Goal: Task Accomplishment & Management: Use online tool/utility

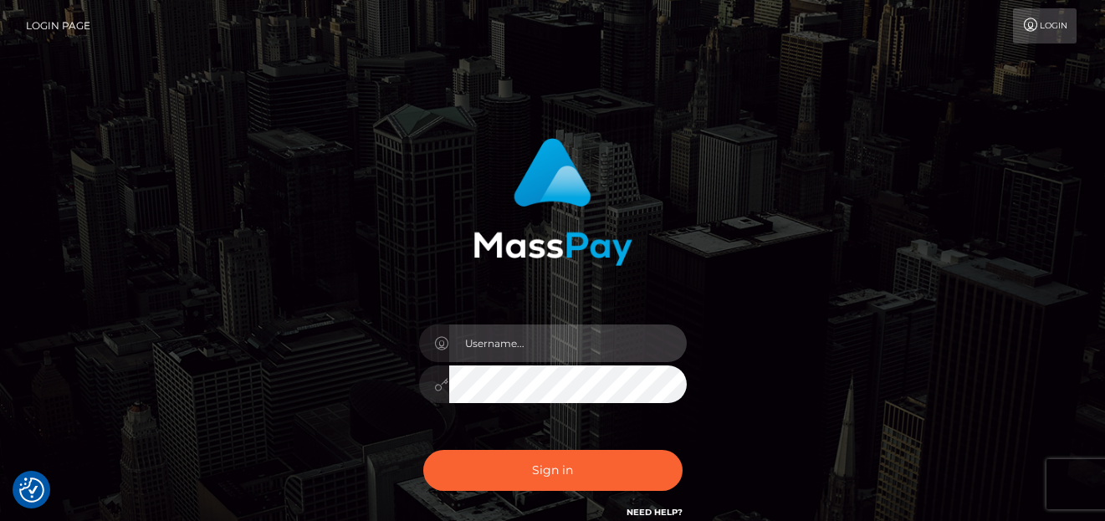
type input "[PERSON_NAME]"
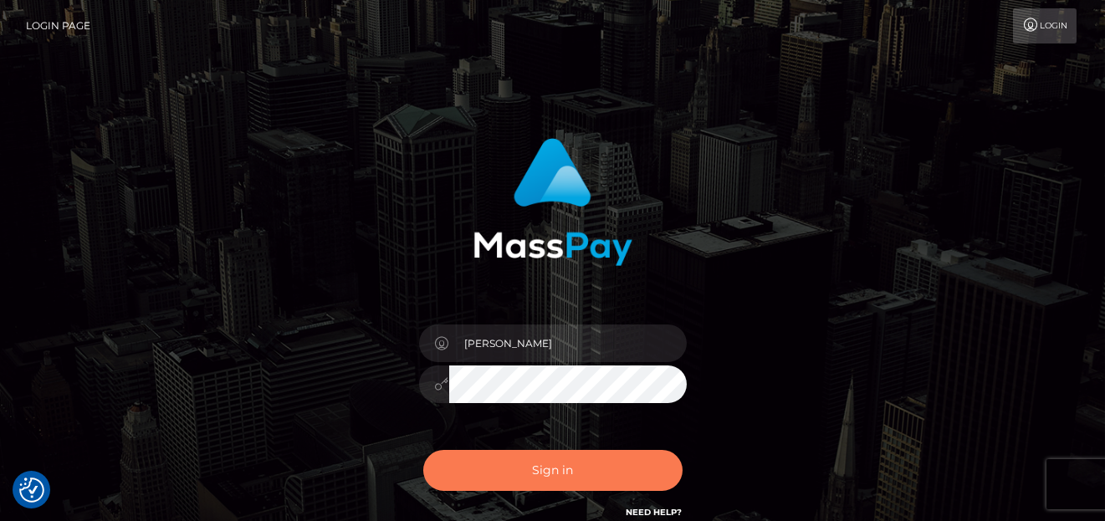
click at [504, 463] on button "Sign in" at bounding box center [552, 470] width 259 height 41
type input "[PERSON_NAME]"
click at [479, 462] on button "Sign in" at bounding box center [552, 470] width 259 height 41
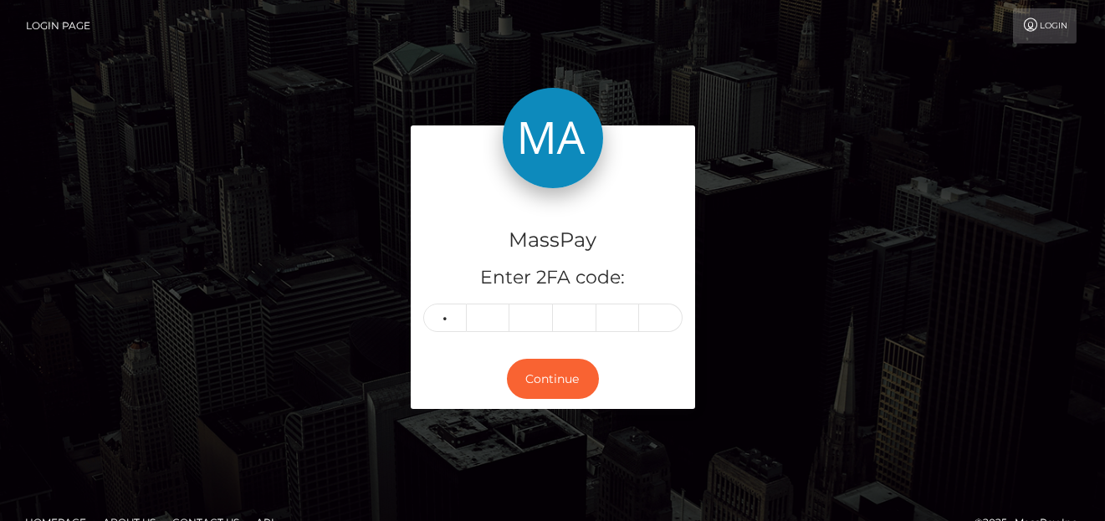
type input "5"
type input "7"
type input "1"
type input "5"
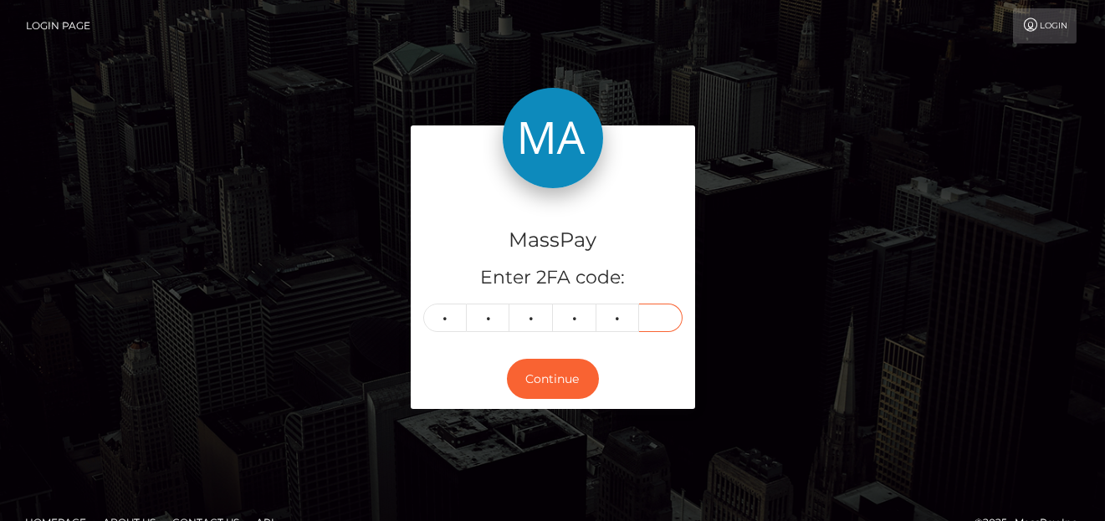
type input "5"
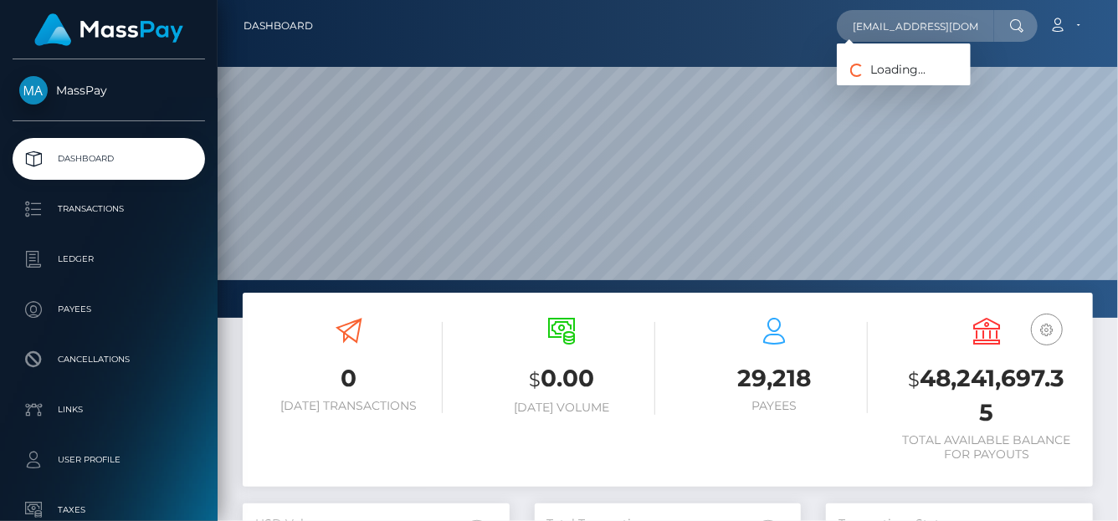
scroll to position [296, 267]
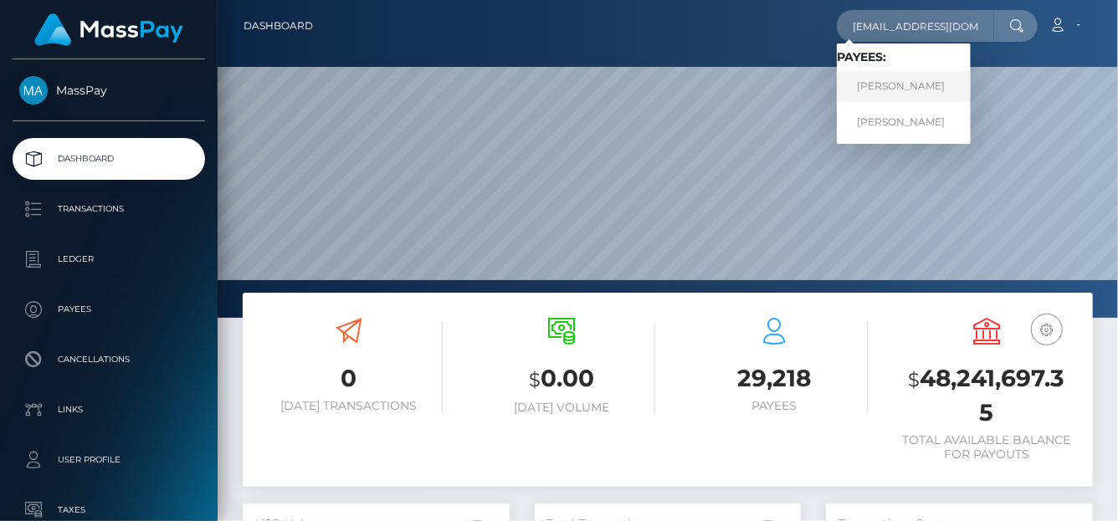
click at [896, 85] on link "Alice Rooney" at bounding box center [904, 86] width 134 height 31
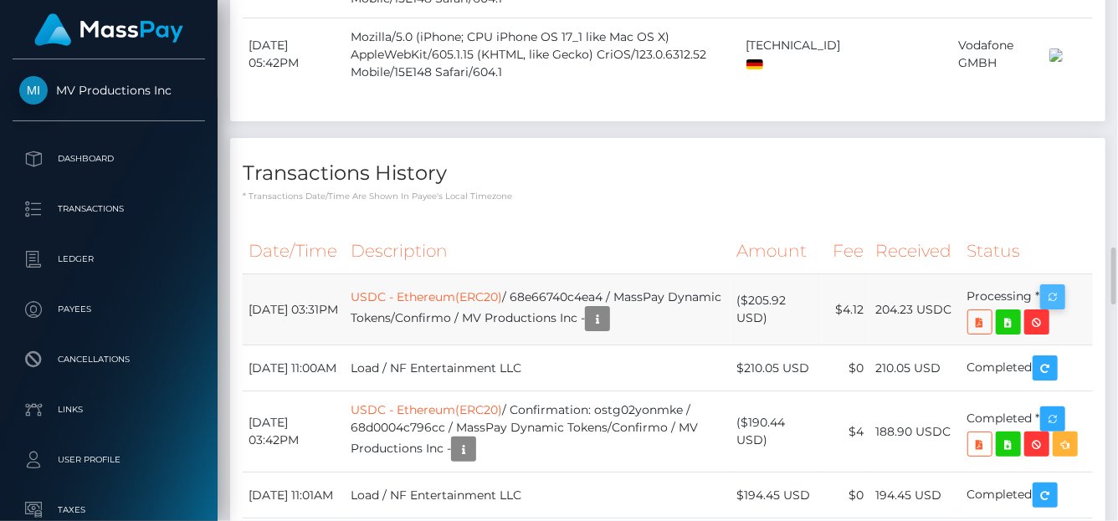
scroll to position [201, 267]
click at [1054, 308] on icon "button" at bounding box center [1052, 297] width 20 height 21
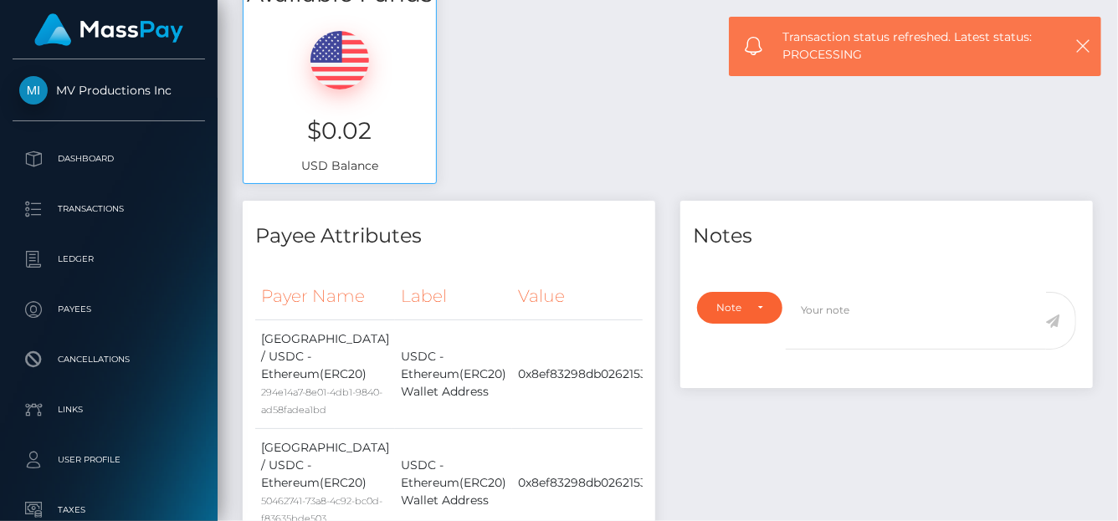
scroll to position [0, 0]
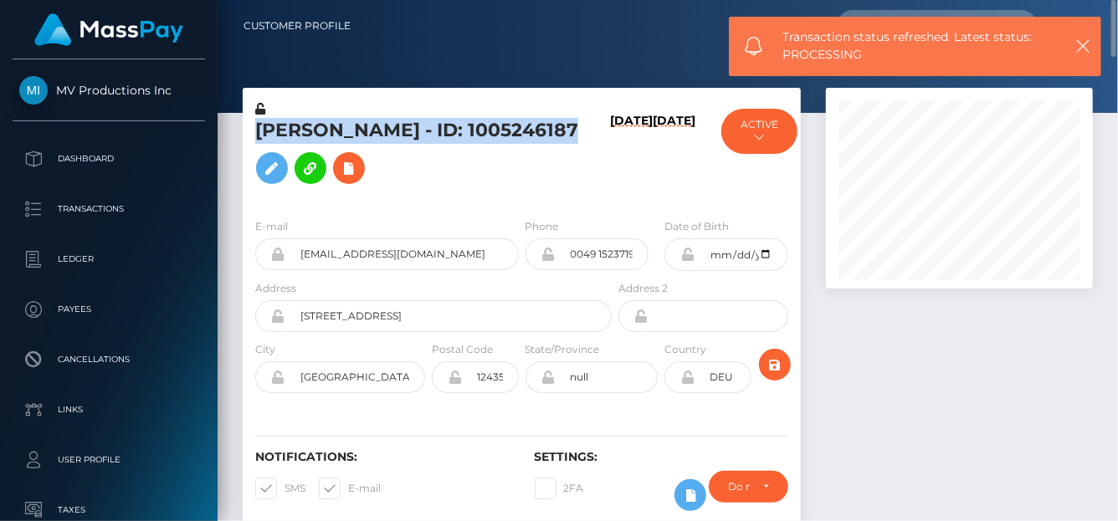
drag, startPoint x: 248, startPoint y: 141, endPoint x: 535, endPoint y: 146, distance: 286.2
click at [535, 146] on div "Alice Rooney - ID: 1005246187" at bounding box center [429, 152] width 372 height 105
copy h5 "Alice Rooney - ID: 1005246187"
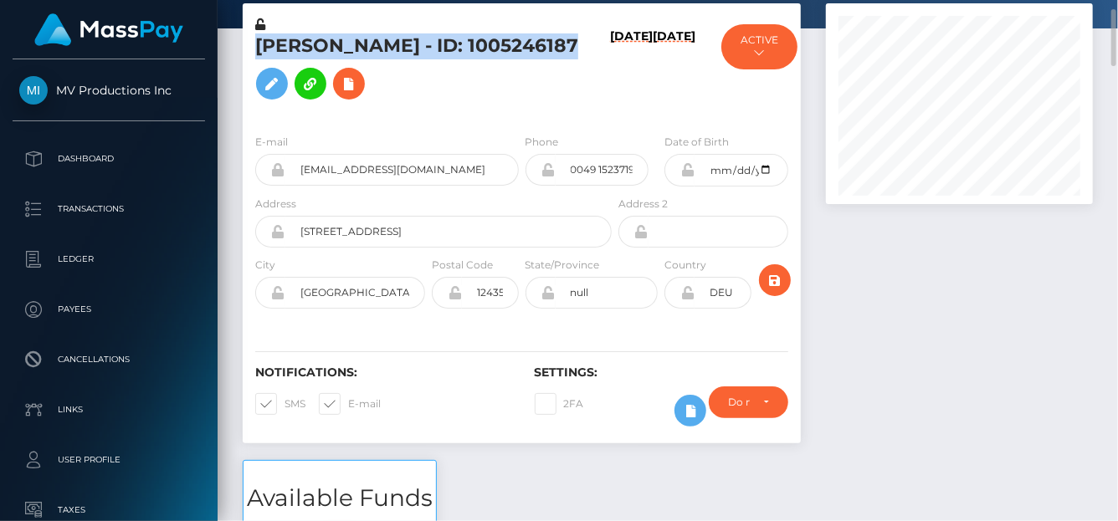
scroll to position [586, 0]
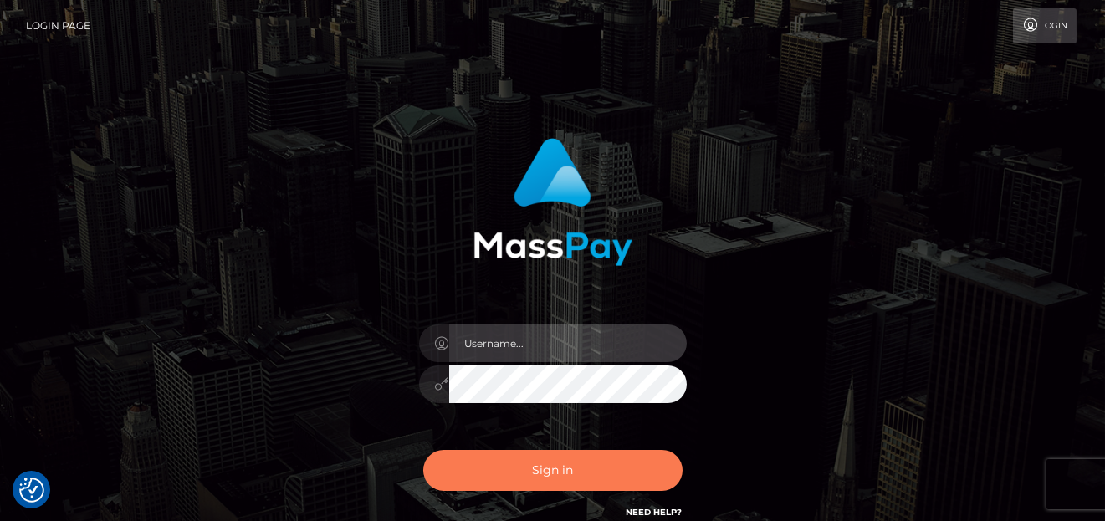
type input "[PERSON_NAME]"
click at [576, 467] on button "Sign in" at bounding box center [552, 470] width 259 height 41
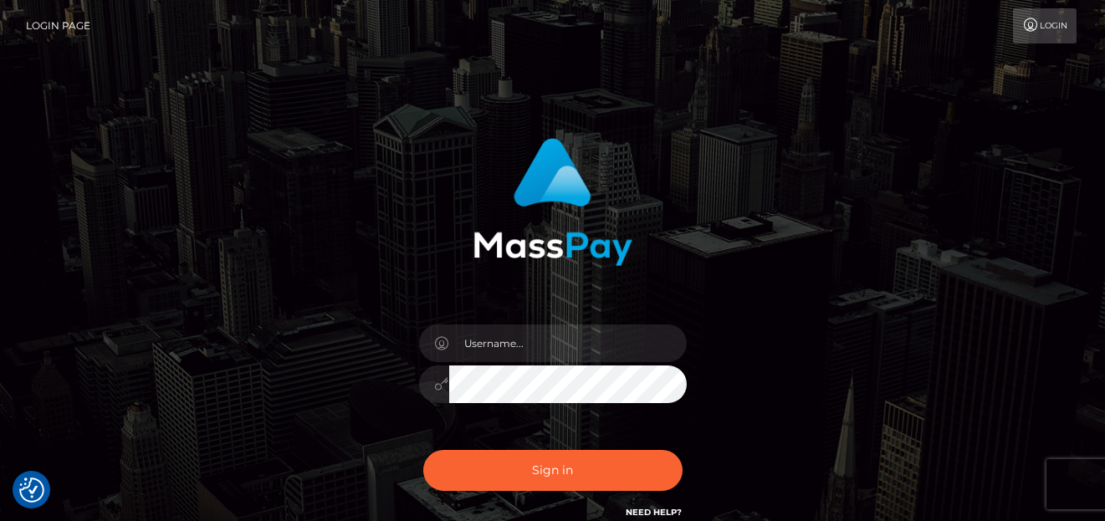
checkbox input "true"
type input "denise"
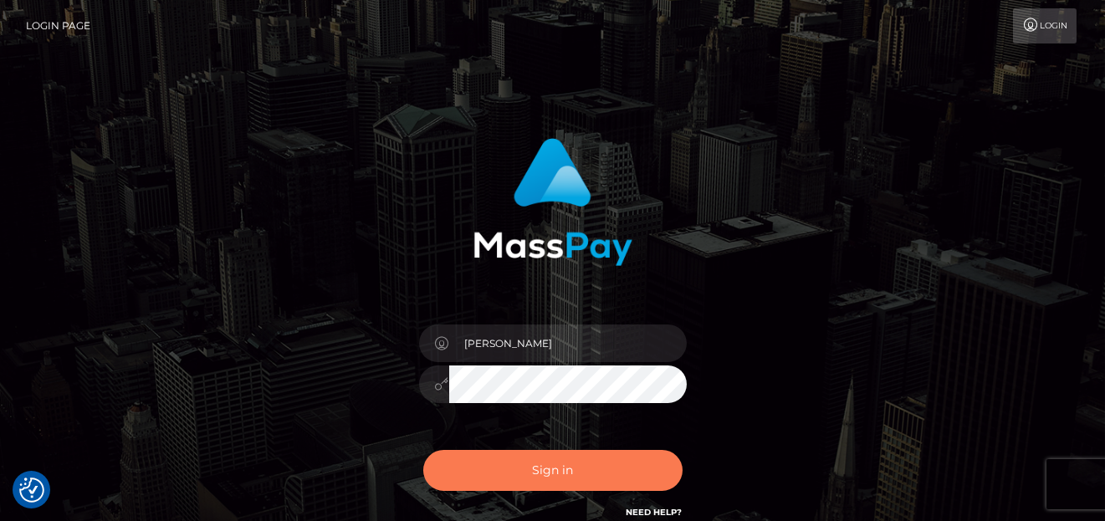
click at [582, 467] on button "Sign in" at bounding box center [552, 470] width 259 height 41
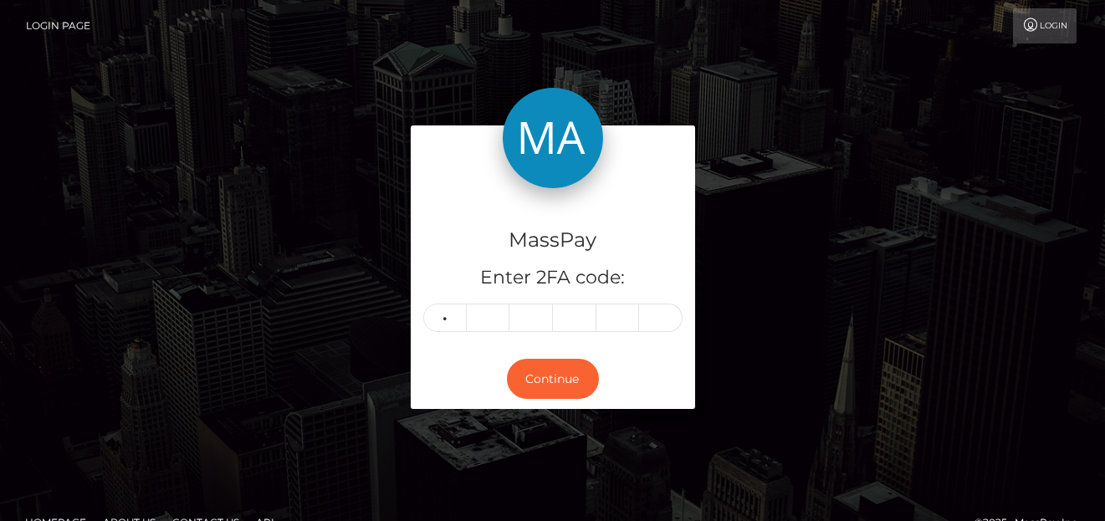
type input "6"
type input "9"
type input "5"
type input "1"
type input "6"
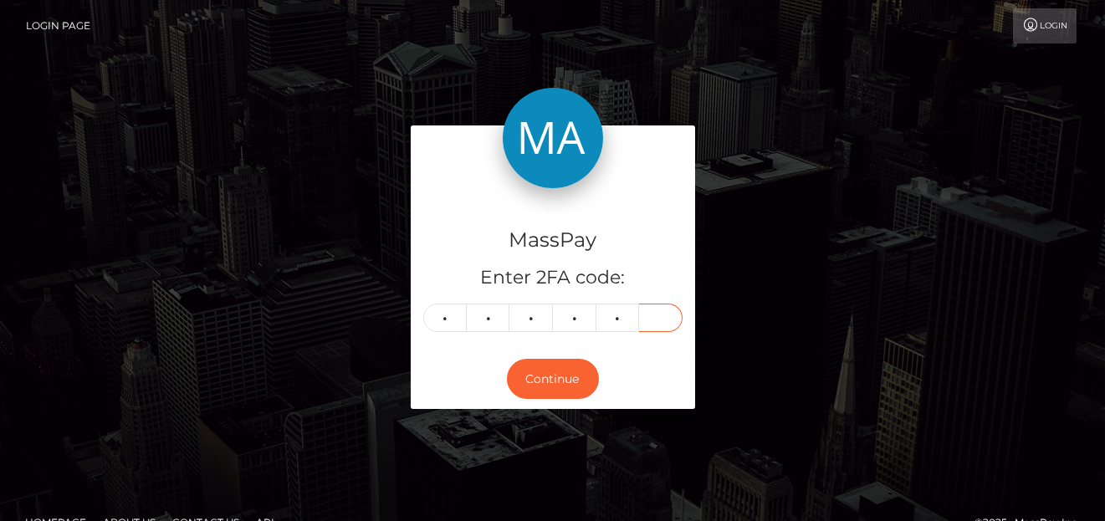
type input "3"
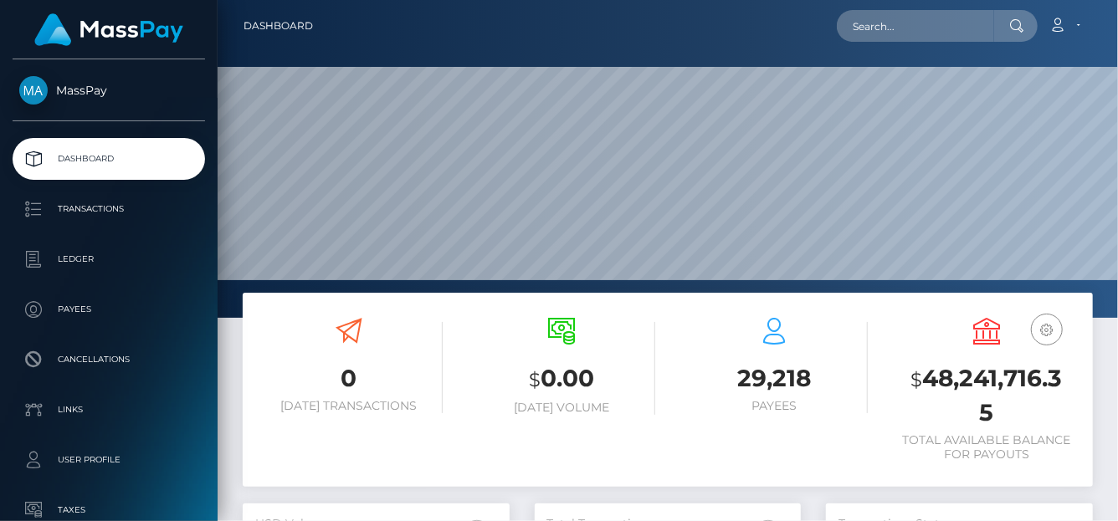
scroll to position [296, 267]
click at [927, 10] on input "text" at bounding box center [915, 26] width 157 height 32
paste input "1005246187"
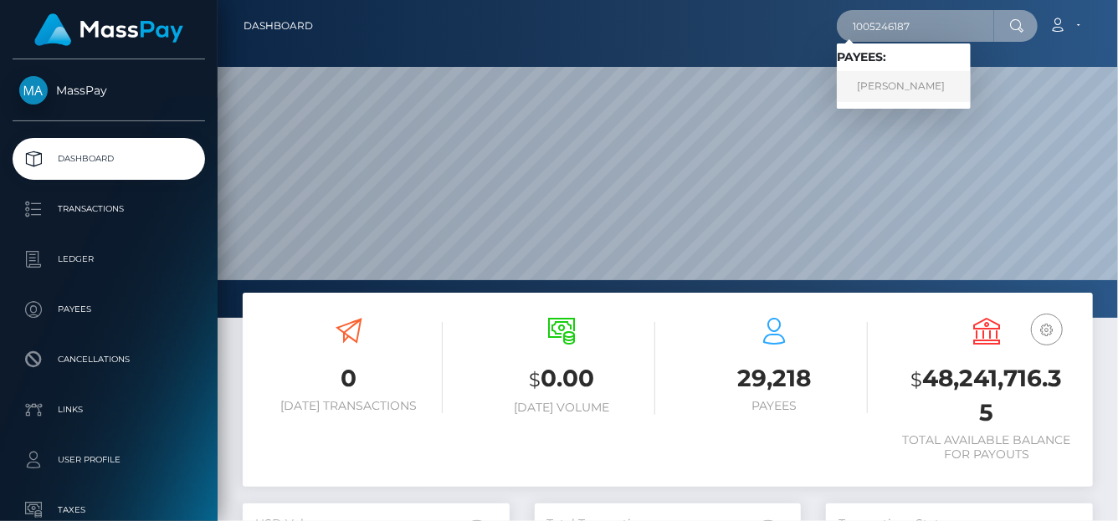
type input "1005246187"
click at [898, 79] on link "Alice Rooney" at bounding box center [904, 86] width 134 height 31
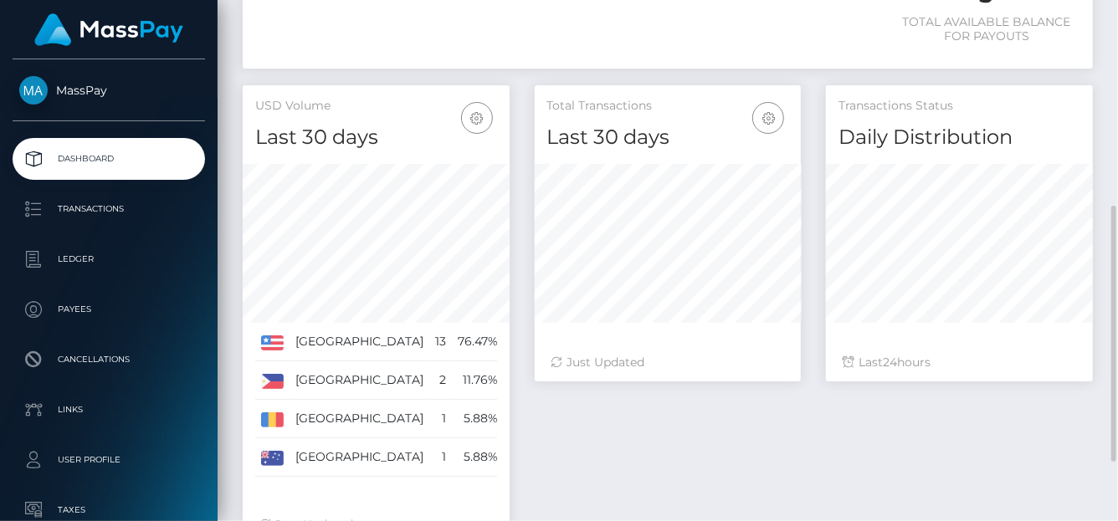
scroll to position [540, 0]
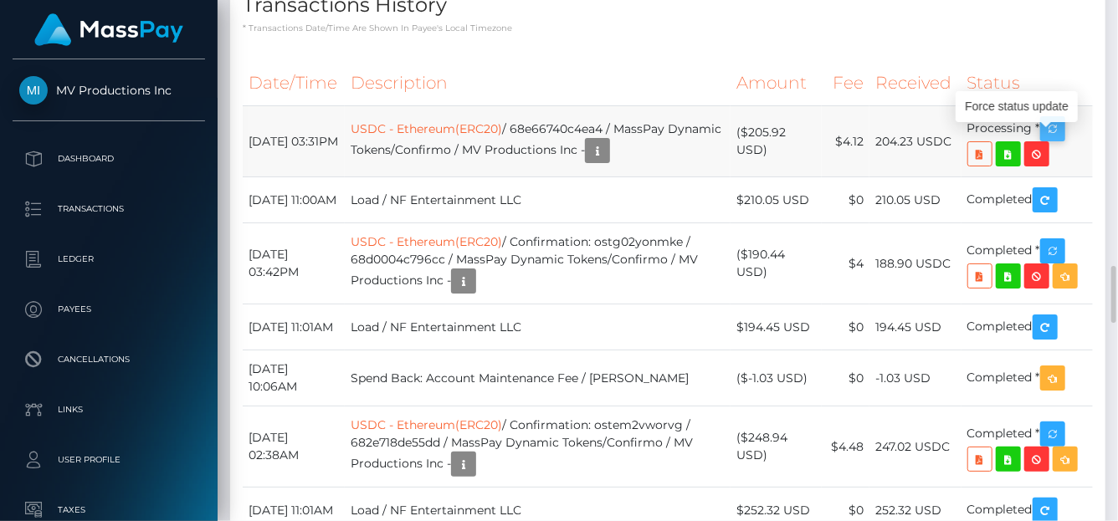
scroll to position [201, 267]
click at [1052, 136] on icon "button" at bounding box center [1052, 129] width 20 height 21
drag, startPoint x: 530, startPoint y: 137, endPoint x: 371, endPoint y: 142, distance: 158.2
click at [371, 142] on td "USDC - Ethereum(ERC20) / 68e66740c4ea4 / MassPay Dynamic Tokens/Confirmo / MV P…" at bounding box center [538, 141] width 386 height 71
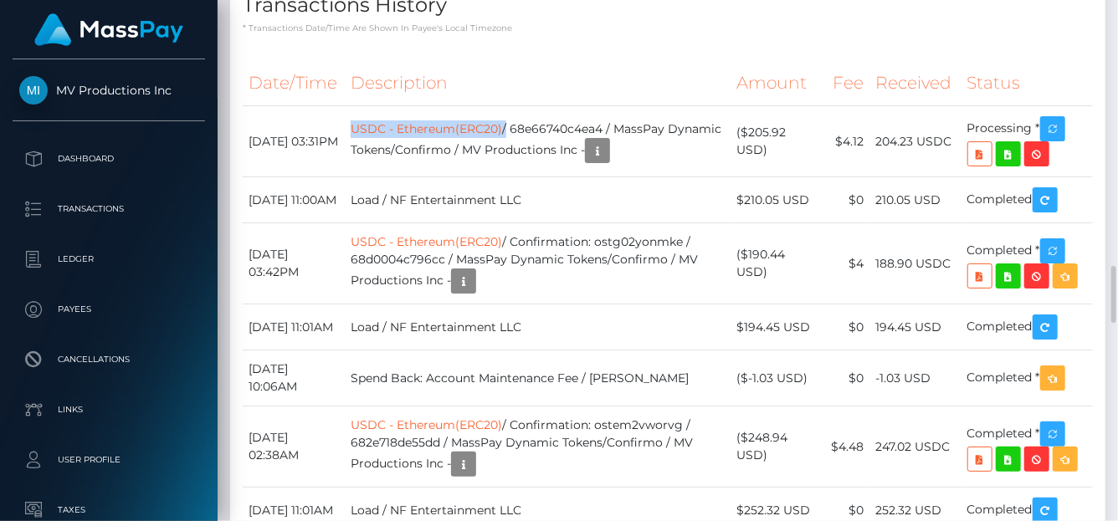
copy td "USDC - Ethereum(ERC20)"
click at [607, 161] on icon "button" at bounding box center [597, 151] width 20 height 21
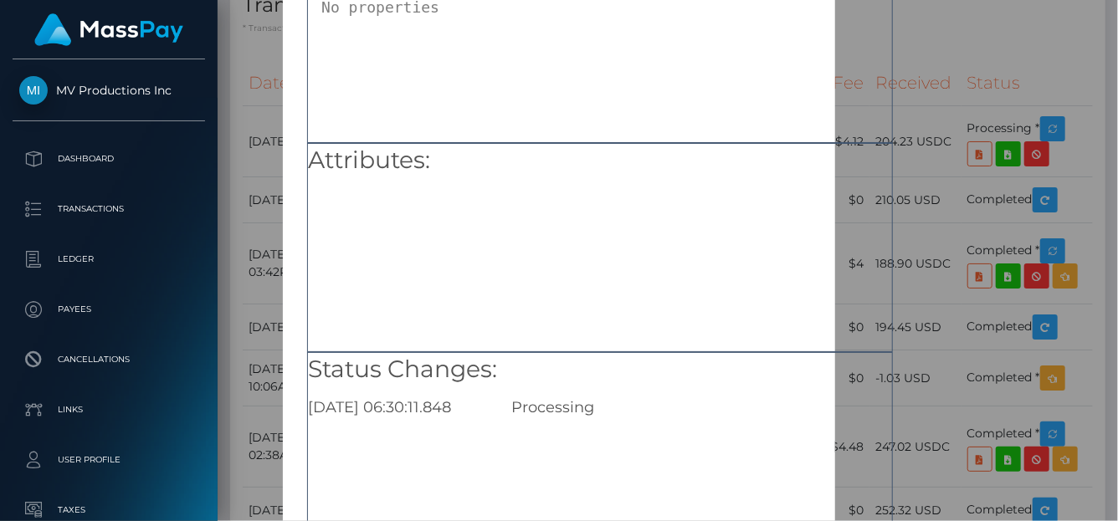
scroll to position [250, 0]
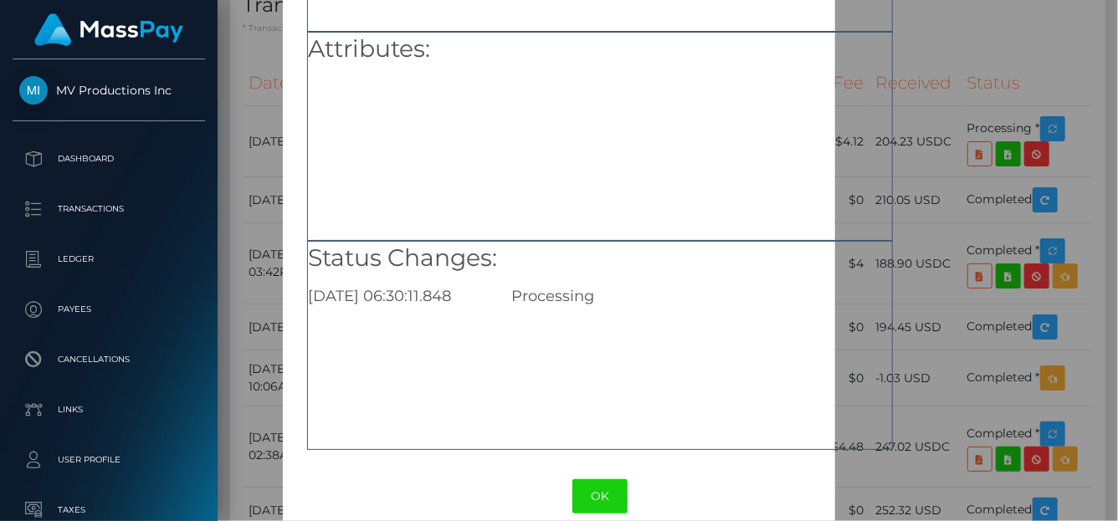
click at [1058, 76] on div "× Payout Information Metadata: Object Attributes: Status Changes: 2025-10-08 06…" at bounding box center [559, 260] width 1118 height 521
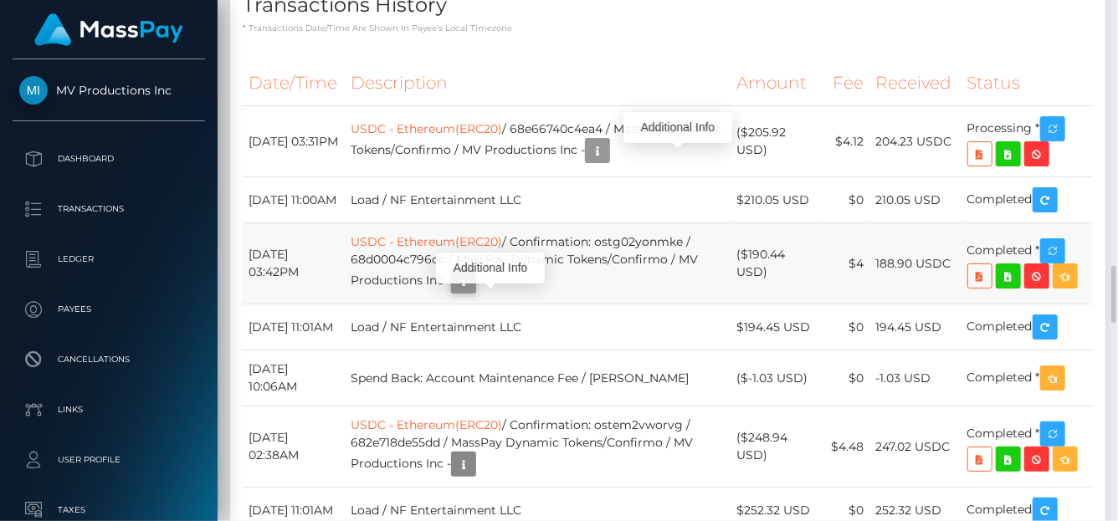
scroll to position [201, 267]
click at [473, 292] on icon "button" at bounding box center [463, 281] width 20 height 21
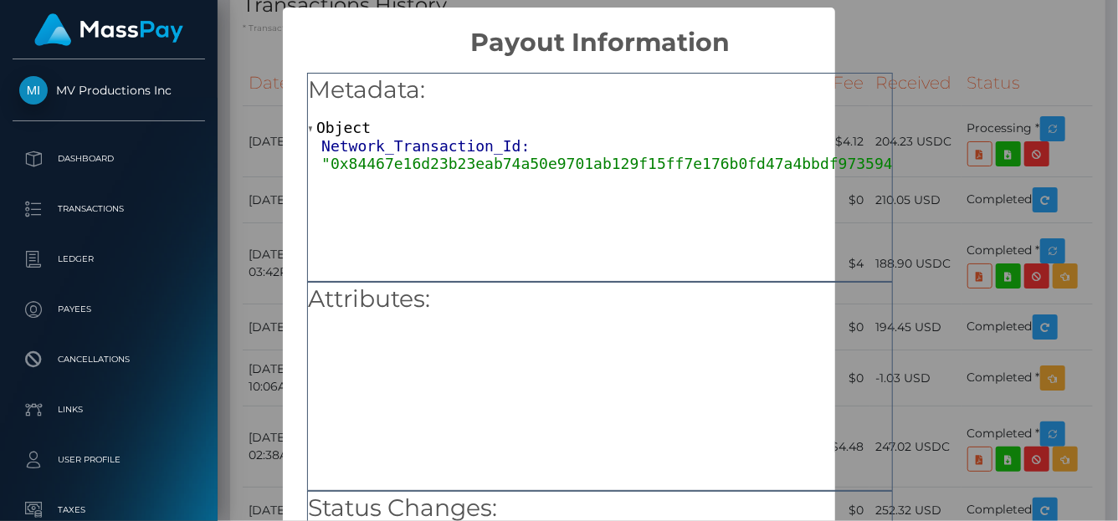
scroll to position [0, 0]
click at [933, 65] on div "× Payout Information Metadata: Object Network_Transaction_Id: "0x84467e16d23b23…" at bounding box center [559, 260] width 1118 height 521
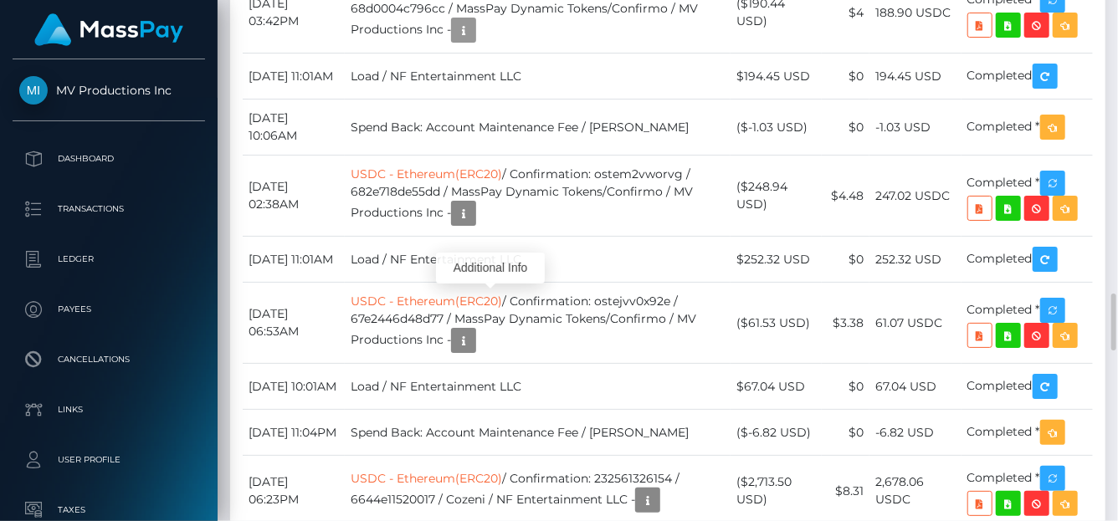
scroll to position [2346, 0]
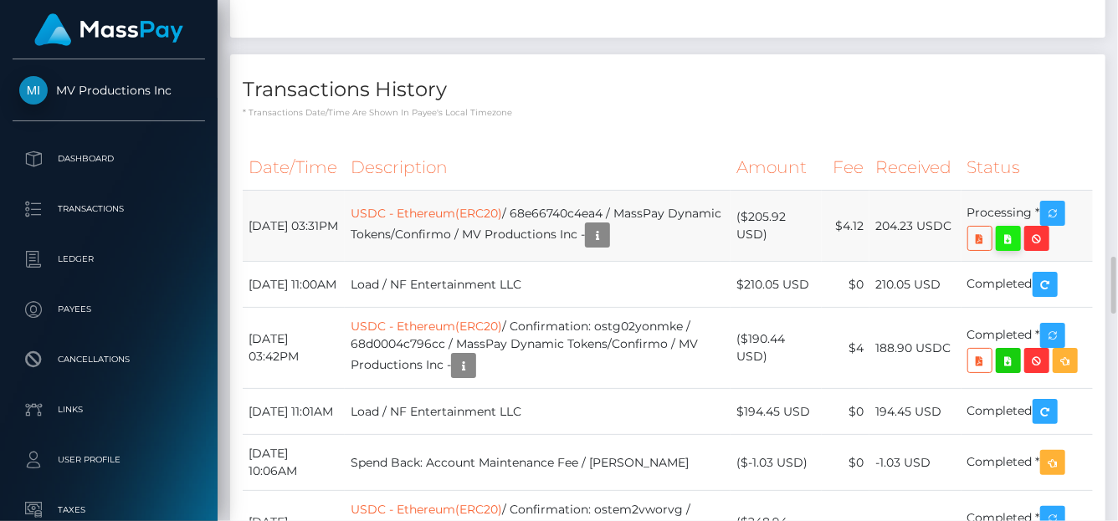
click at [1005, 249] on icon at bounding box center [1008, 238] width 20 height 21
drag, startPoint x: 920, startPoint y: 234, endPoint x: 873, endPoint y: 232, distance: 47.8
click at [873, 232] on td "204.23 USDC" at bounding box center [915, 226] width 92 height 71
copy td "204.23"
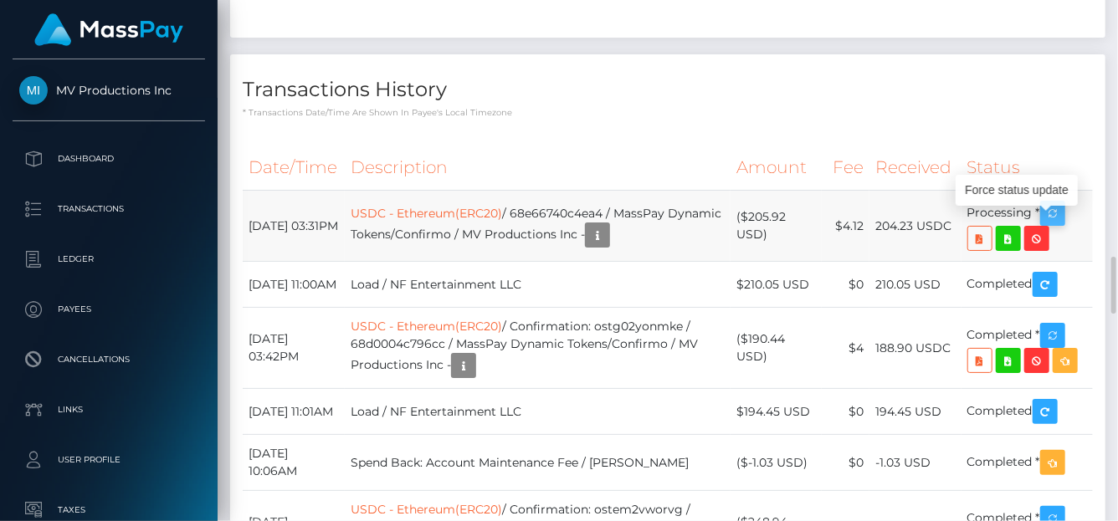
click at [1062, 222] on icon "button" at bounding box center [1052, 213] width 20 height 21
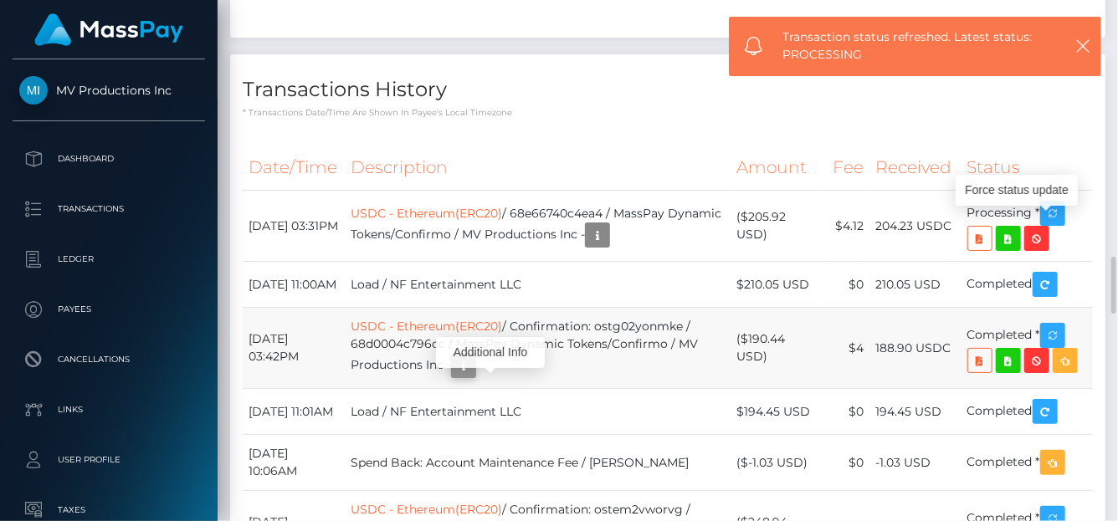
click at [473, 376] on icon "button" at bounding box center [463, 366] width 20 height 21
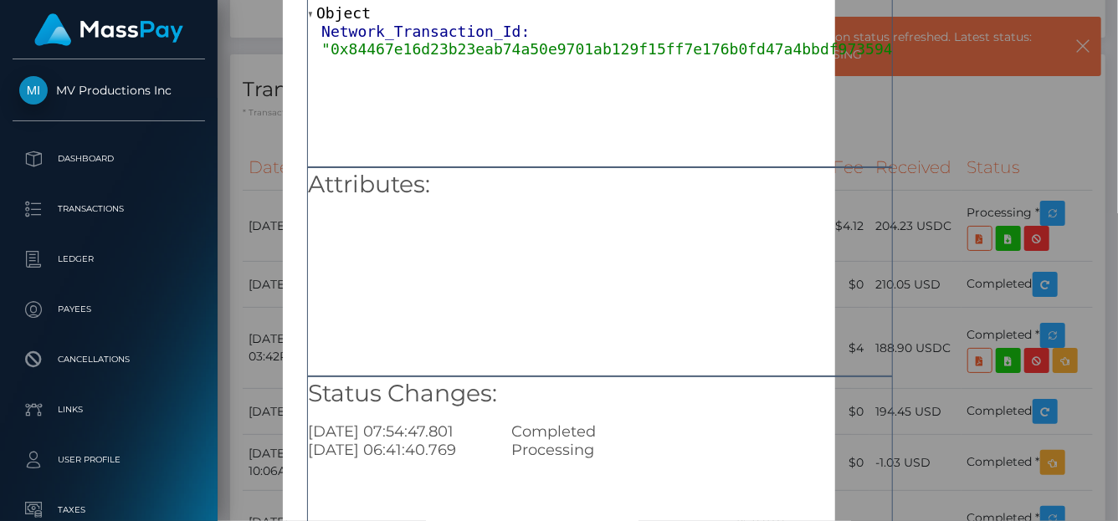
scroll to position [250, 0]
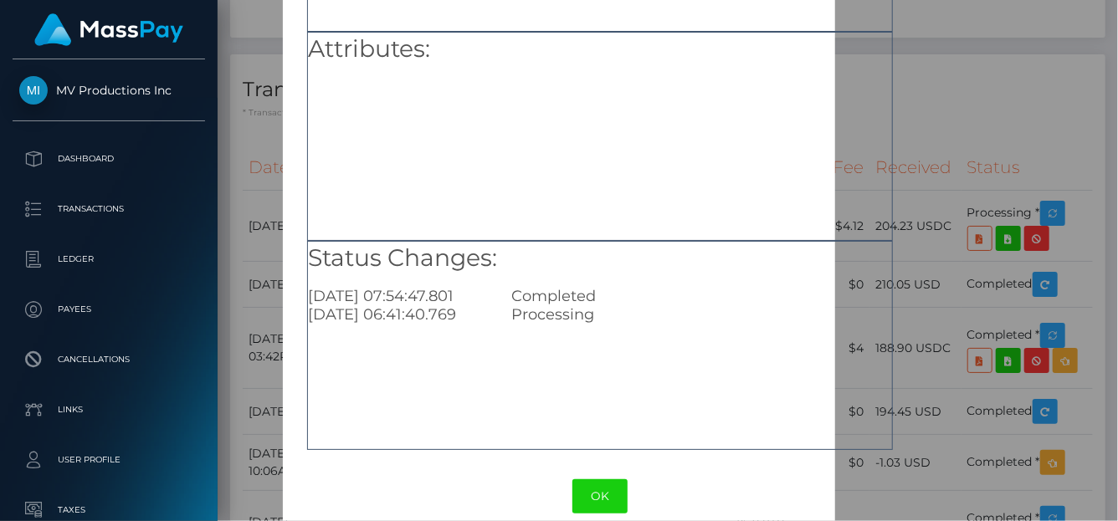
click at [929, 147] on div "× Payout Information Metadata: Object Network_Transaction_Id: "0x84467e16d23b23…" at bounding box center [559, 260] width 1118 height 521
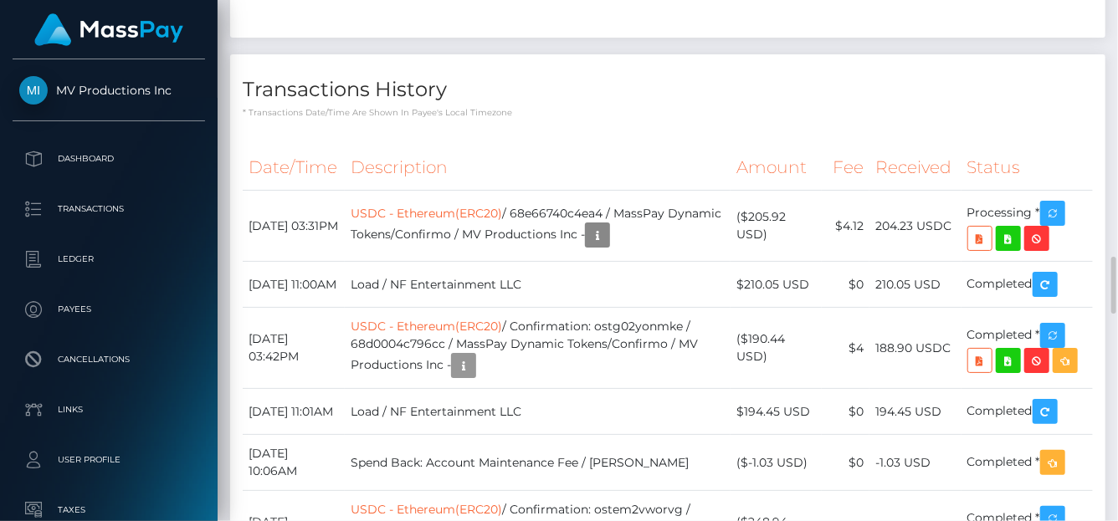
scroll to position [201, 267]
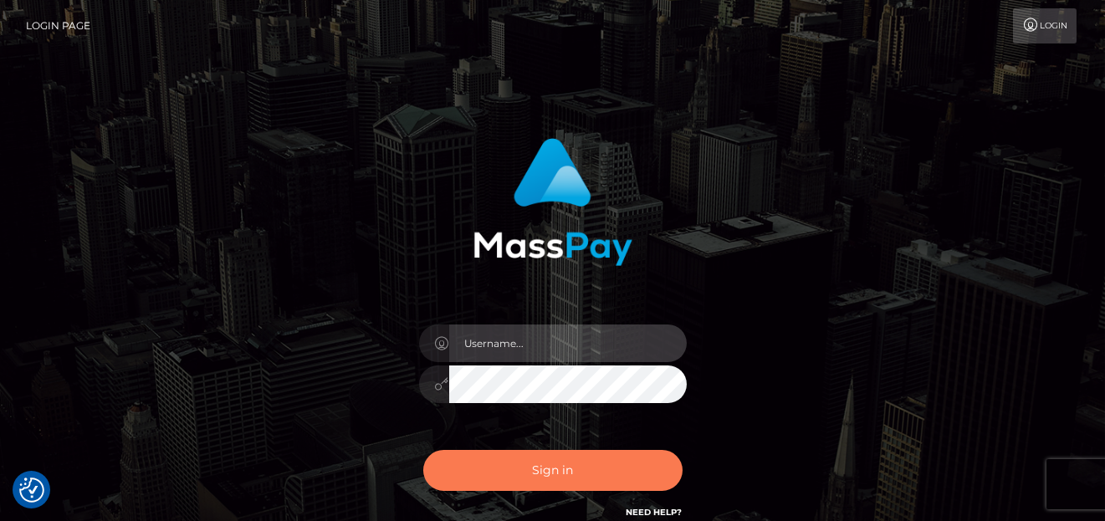
type input "denise"
click at [579, 468] on button "Sign in" at bounding box center [552, 470] width 259 height 41
type input "[PERSON_NAME]"
click at [592, 472] on button "Sign in" at bounding box center [552, 470] width 259 height 41
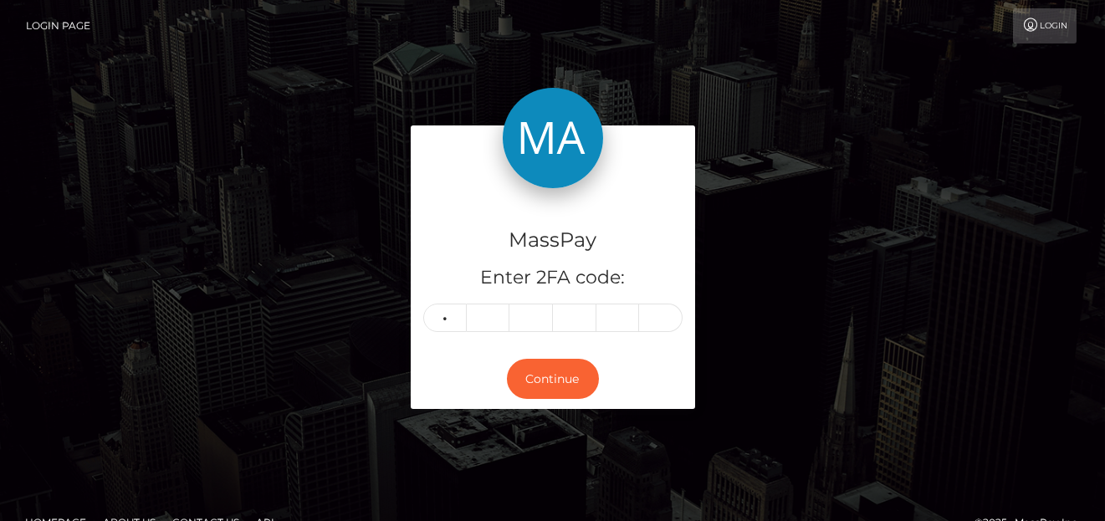
type input "4"
type input "9"
type input "6"
type input "0"
type input "5"
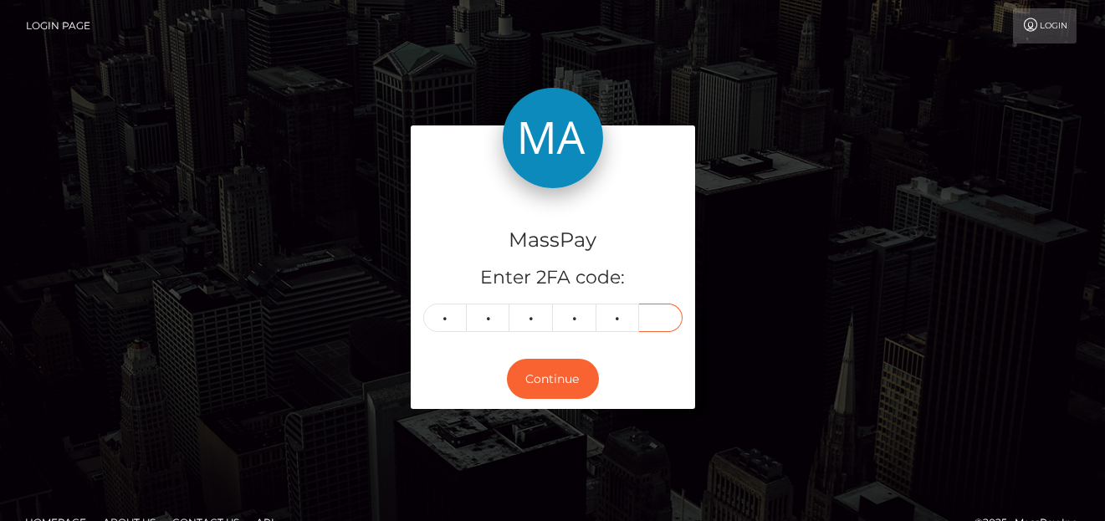
type input "9"
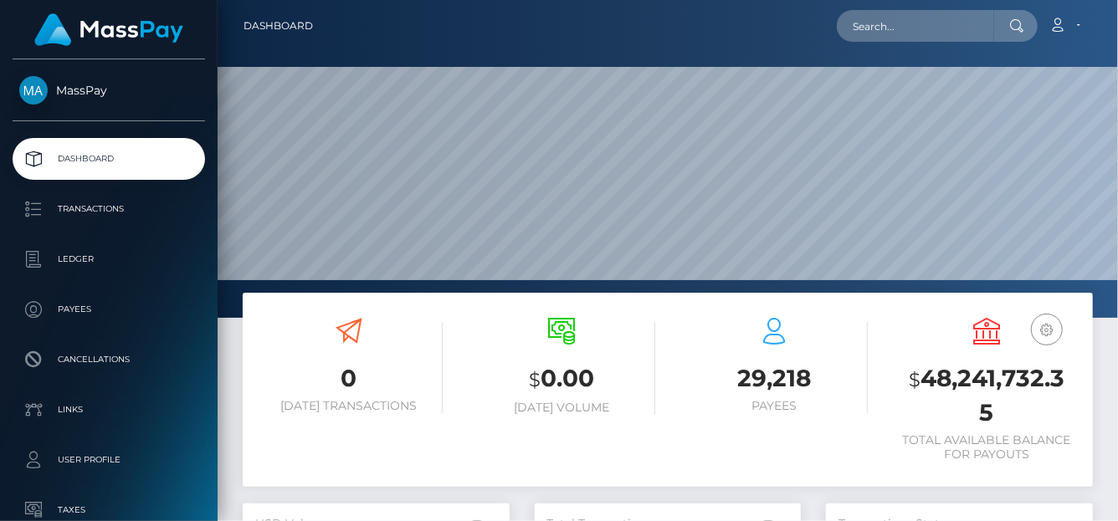
scroll to position [318, 900]
click at [863, 32] on input "text" at bounding box center [915, 26] width 157 height 32
paste input "354762620676349952"
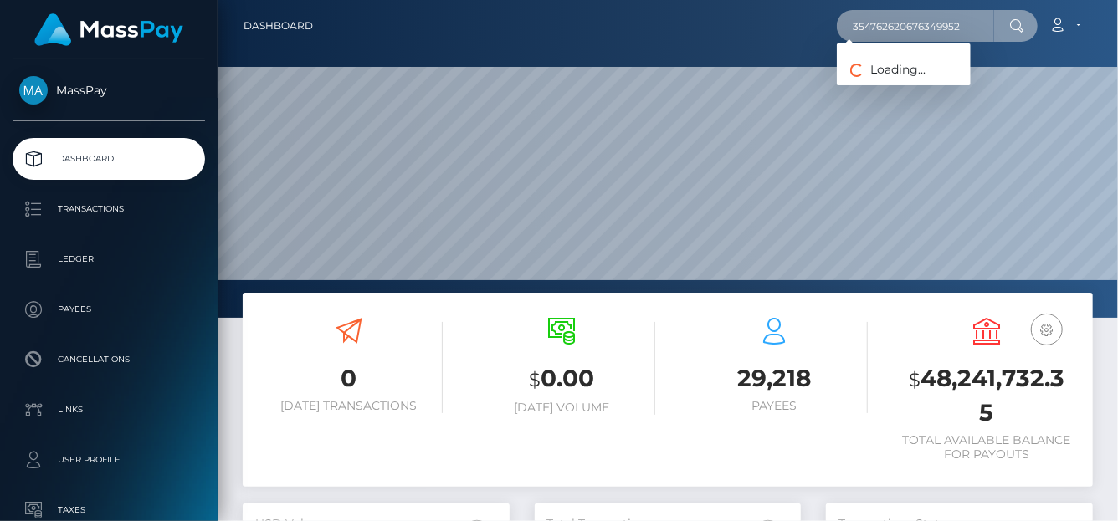
type input "354762620676349952"
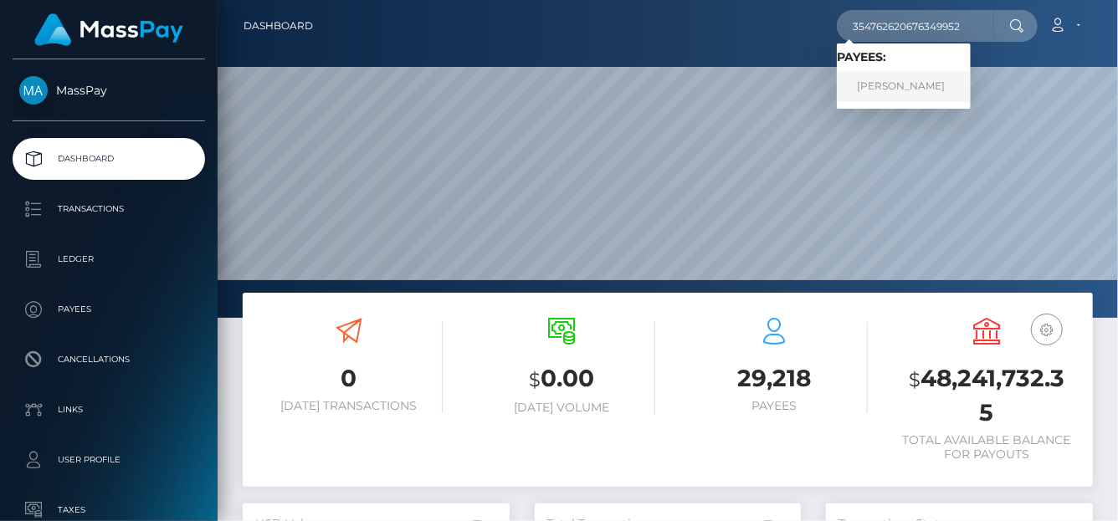
click at [898, 76] on link "[PERSON_NAME]" at bounding box center [904, 86] width 134 height 31
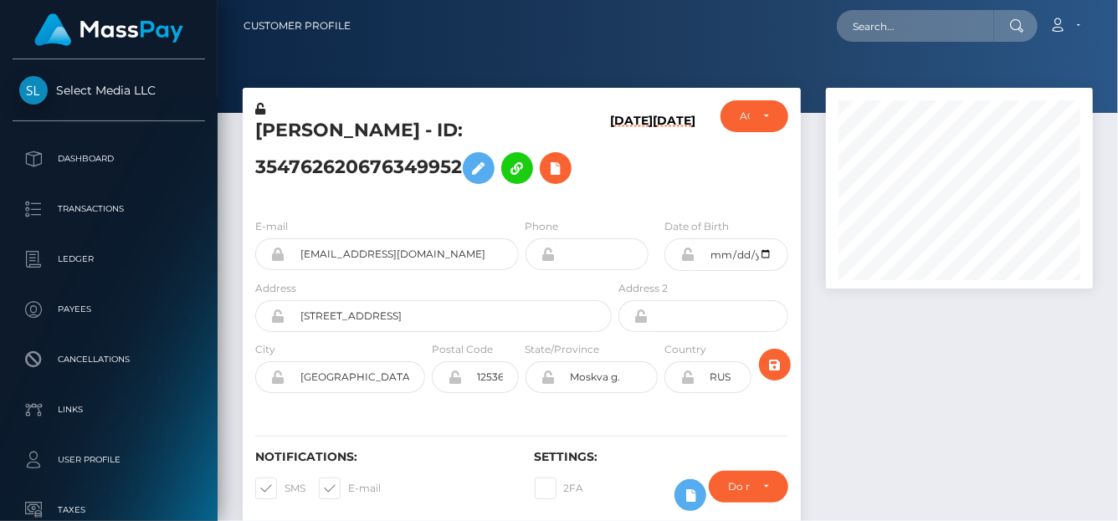
scroll to position [201, 267]
click at [555, 166] on icon at bounding box center [555, 168] width 20 height 21
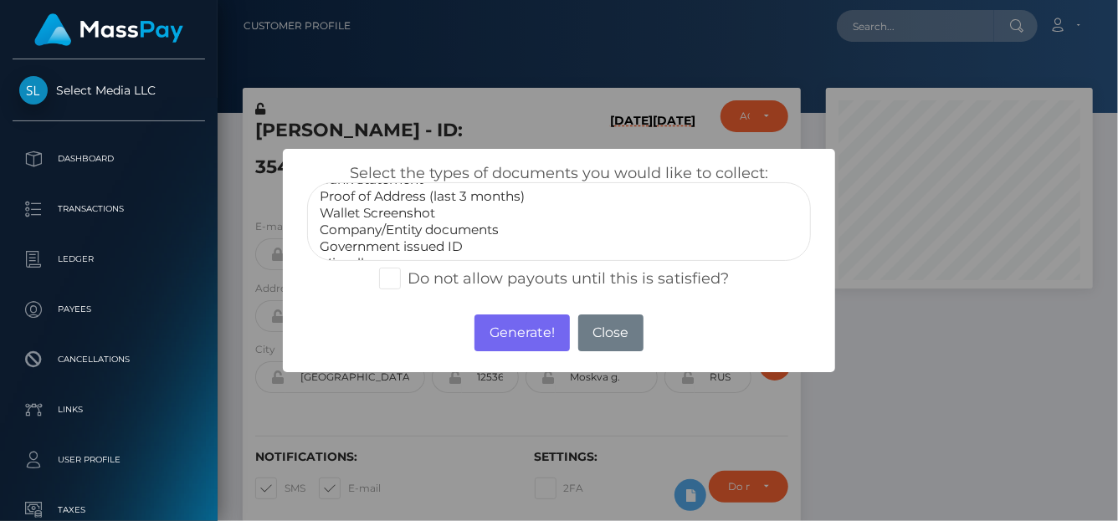
scroll to position [49, 0]
select select "Government issued ID"
click at [375, 227] on option "Government issued ID" at bounding box center [559, 231] width 482 height 17
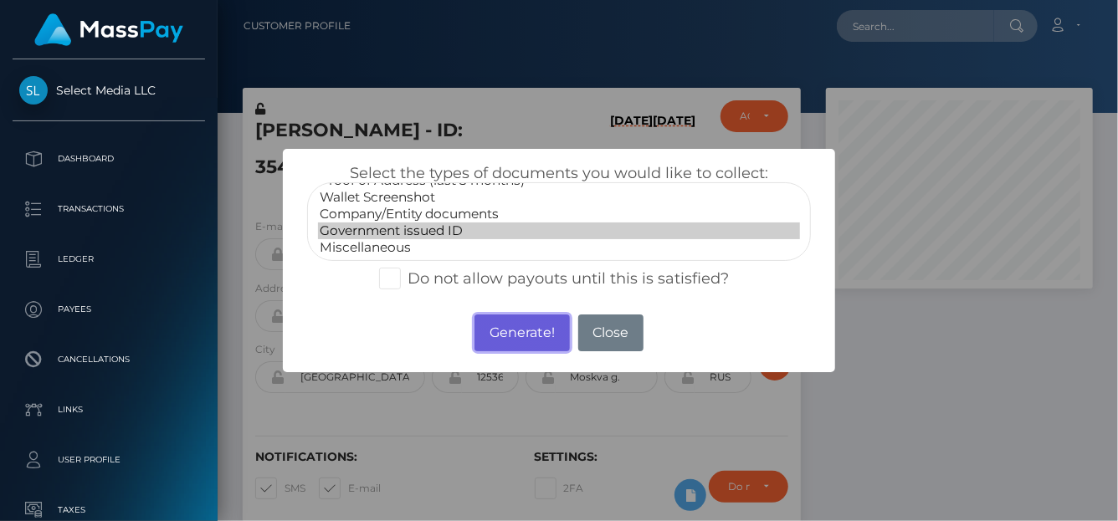
click at [505, 328] on button "Generate!" at bounding box center [521, 333] width 95 height 37
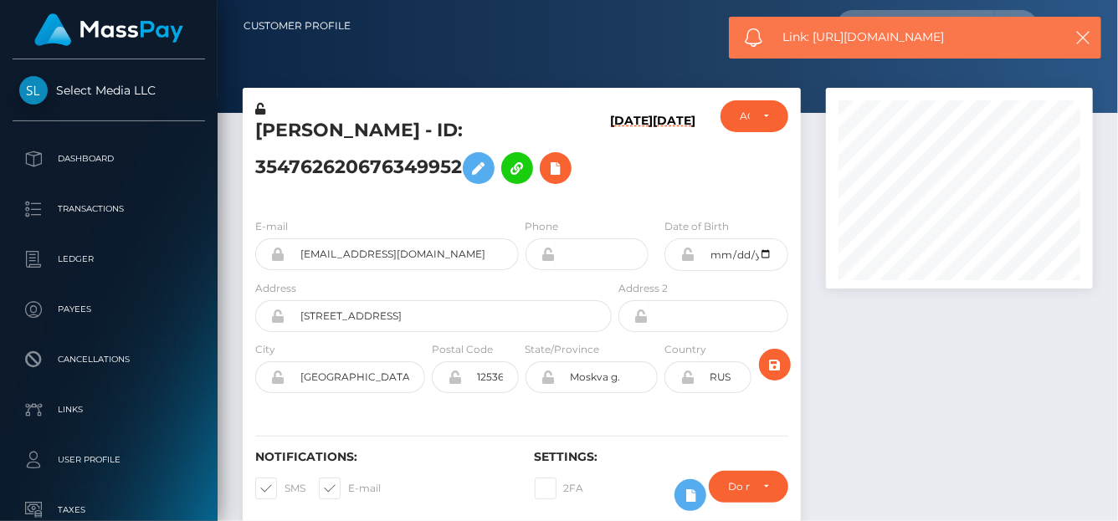
drag, startPoint x: 1019, startPoint y: 44, endPoint x: 811, endPoint y: 32, distance: 208.6
click at [811, 32] on span "Link: https://l.maspay.io/hlDXf" at bounding box center [917, 37] width 269 height 18
copy span "https://l.maspay.io/hlDXf"
click at [560, 168] on icon at bounding box center [555, 168] width 20 height 21
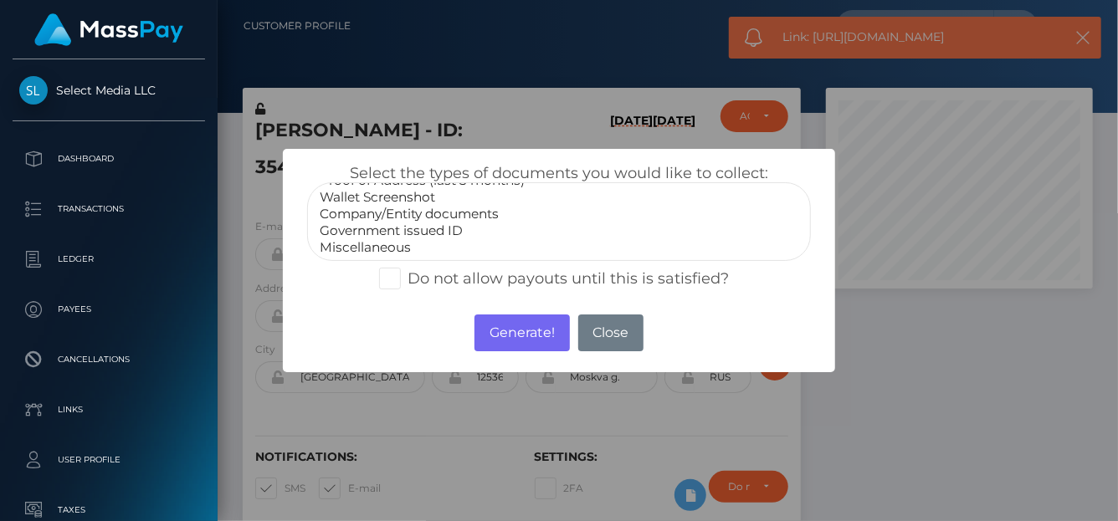
select select "Miscellaneous"
click at [395, 243] on option "Miscellaneous" at bounding box center [559, 247] width 482 height 17
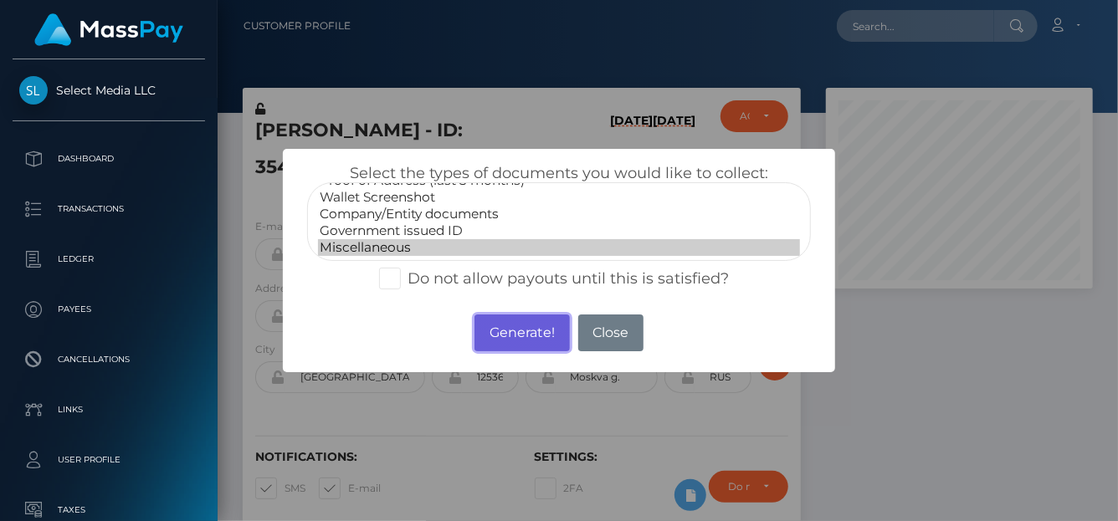
click at [525, 340] on button "Generate!" at bounding box center [521, 333] width 95 height 37
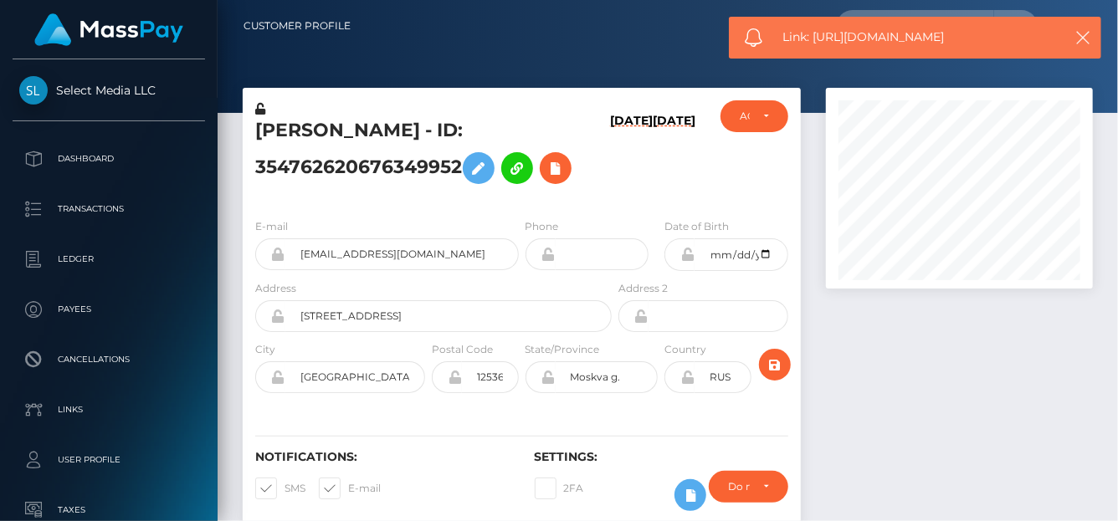
drag, startPoint x: 1011, startPoint y: 36, endPoint x: 765, endPoint y: 6, distance: 247.8
click at [814, 28] on span "Link: https://l.maspay.io/dlDC3" at bounding box center [917, 37] width 269 height 18
copy span "https://l.maspay.io/dlDC3"
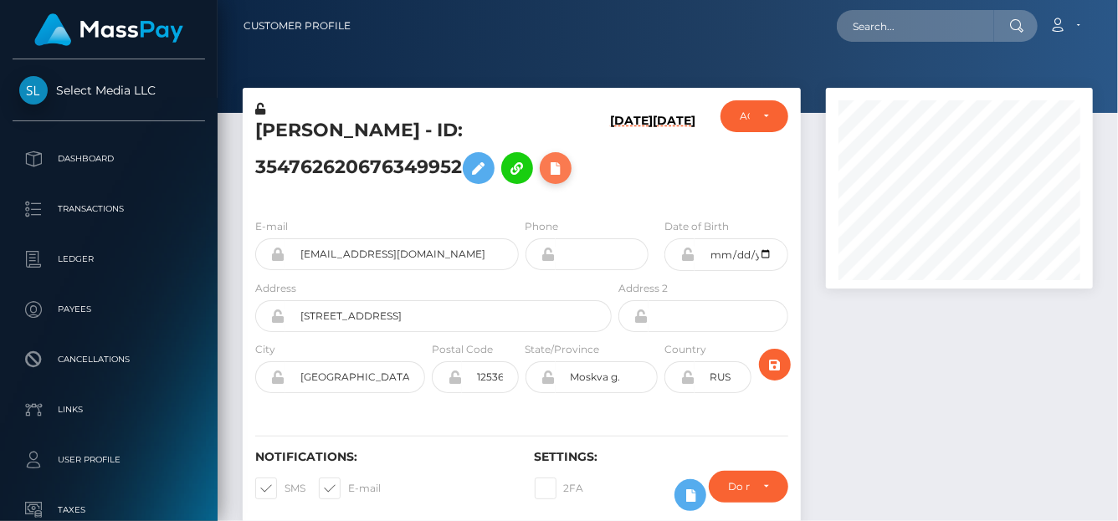
click at [564, 171] on icon at bounding box center [555, 168] width 20 height 21
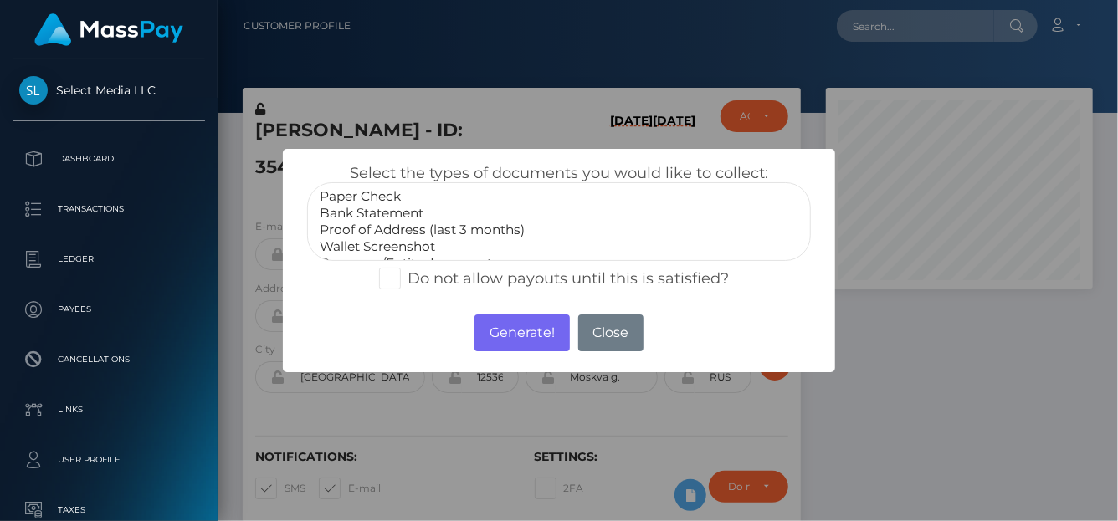
select select "Bank Statement"
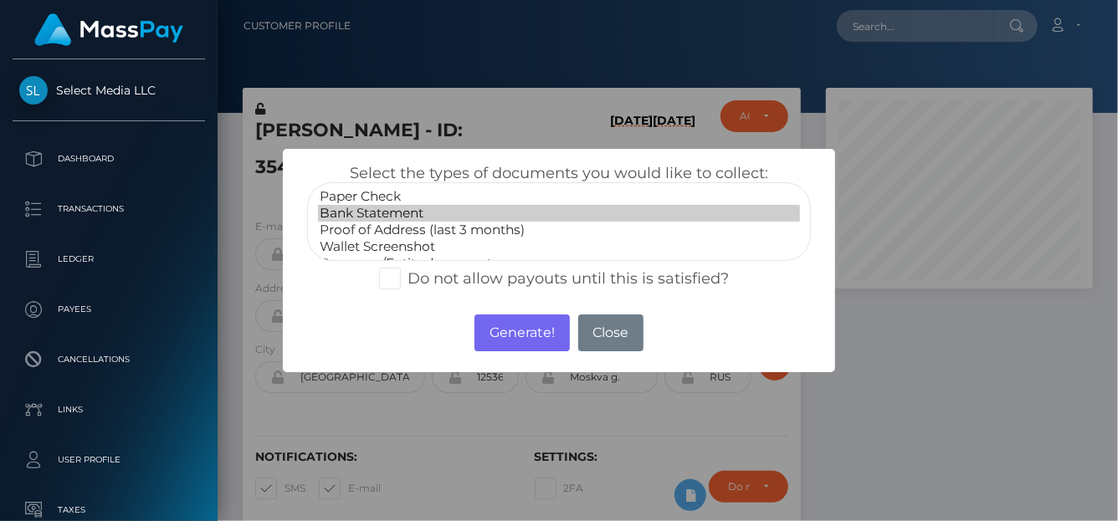
click at [353, 216] on option "Bank Statement" at bounding box center [559, 213] width 482 height 17
click at [509, 339] on button "Generate!" at bounding box center [521, 333] width 95 height 37
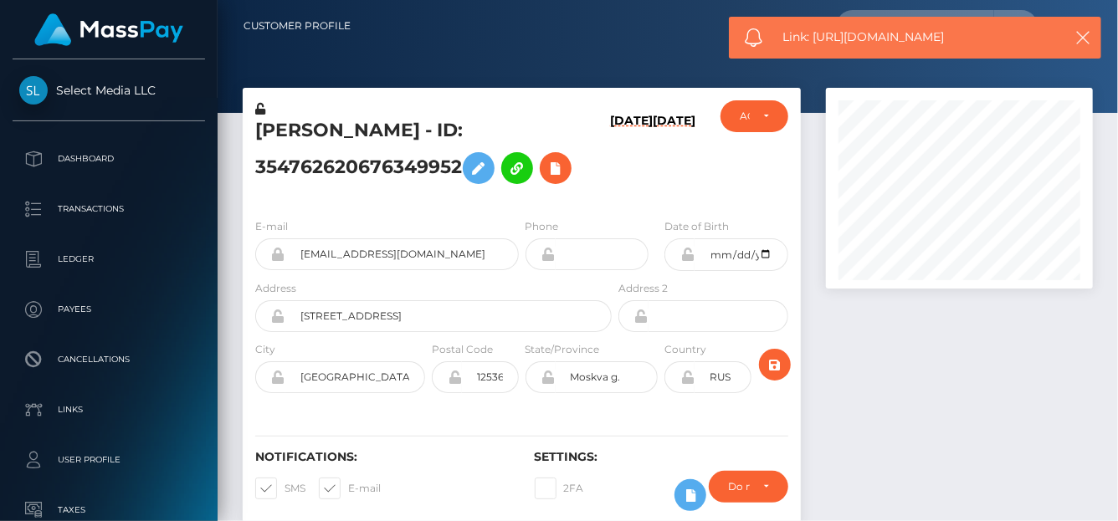
drag, startPoint x: 970, startPoint y: 36, endPoint x: 816, endPoint y: 40, distance: 153.1
click at [816, 40] on span "Link: https://l.maspay.io/YlDVx" at bounding box center [917, 37] width 269 height 18
copy span "https://l.maspay.io/YlDVx"
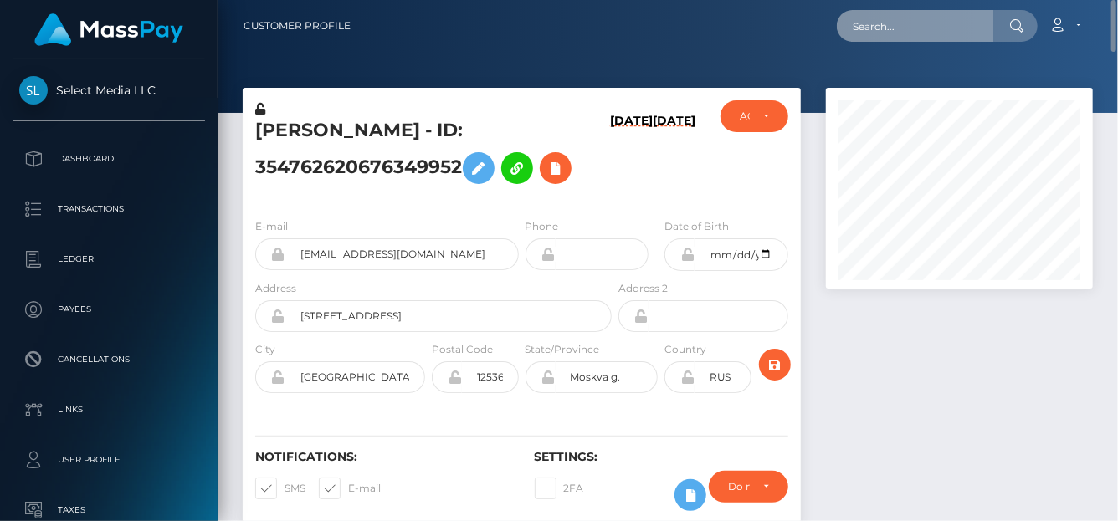
click at [912, 21] on input "text" at bounding box center [915, 26] width 157 height 32
paste input "624262292153835520"
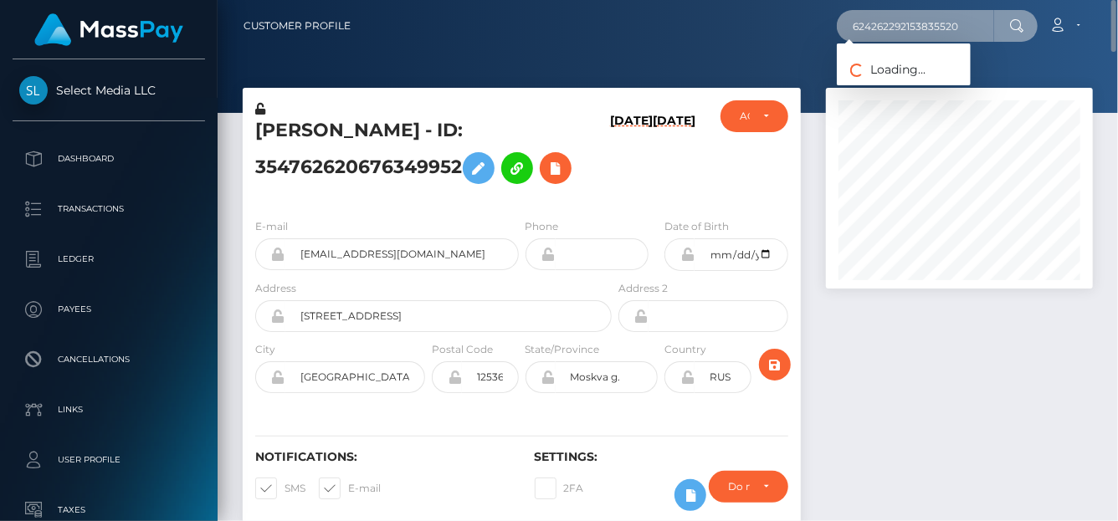
type input "624262292153835520"
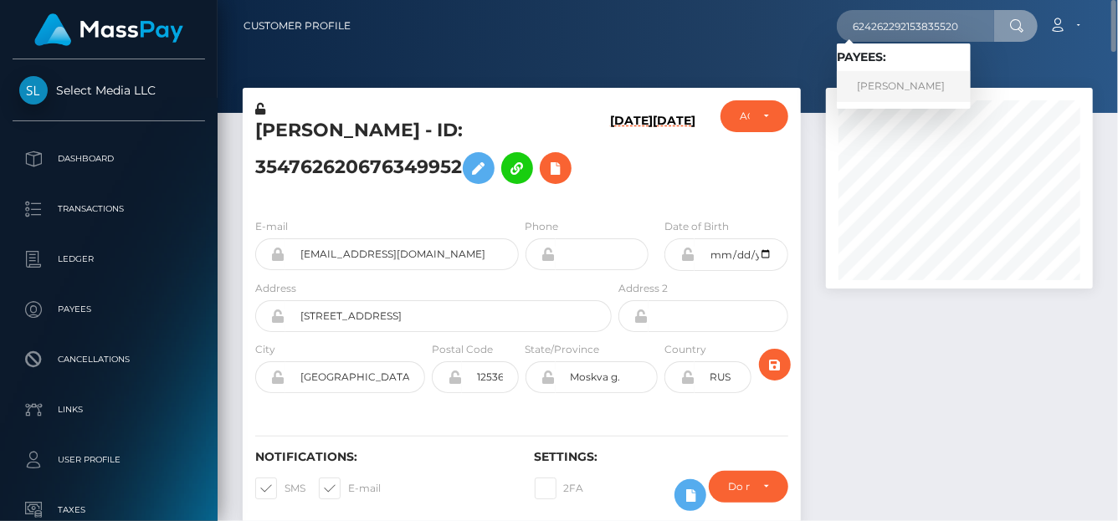
click at [903, 75] on link "[PERSON_NAME]" at bounding box center [904, 86] width 134 height 31
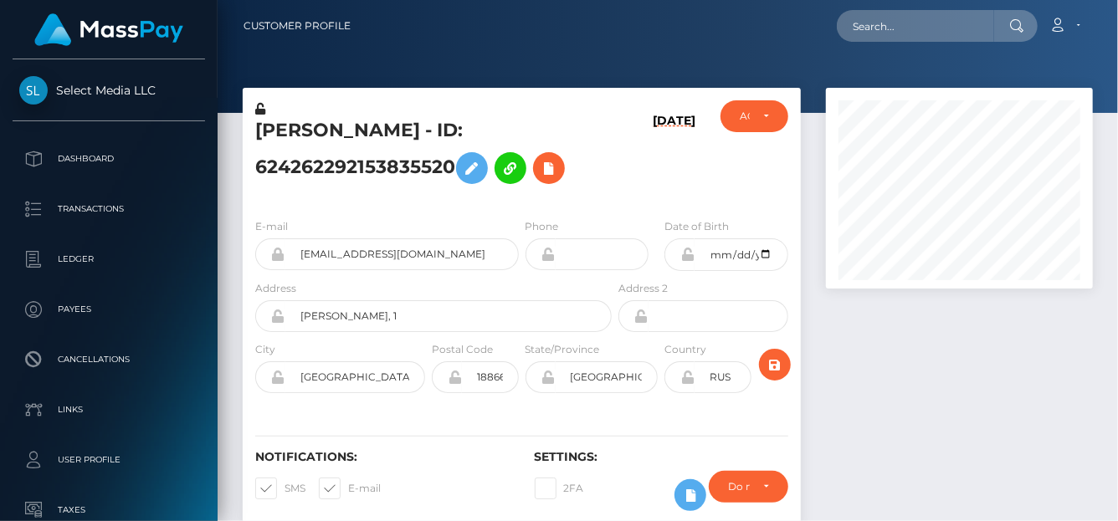
scroll to position [201, 267]
click at [550, 170] on icon at bounding box center [549, 168] width 20 height 21
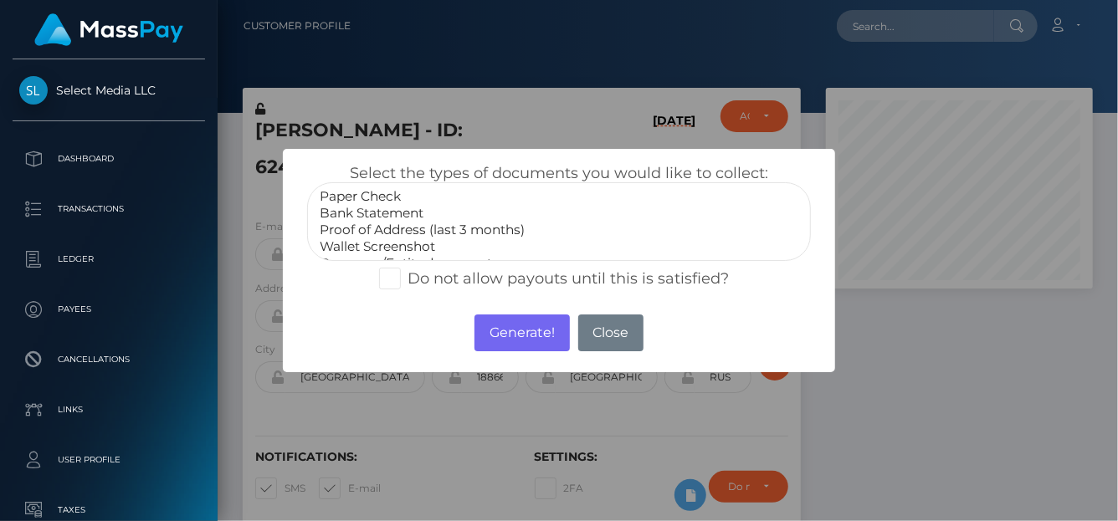
scroll to position [49, 0]
select select "Government issued ID"
click at [376, 229] on option "Government issued ID" at bounding box center [559, 231] width 482 height 17
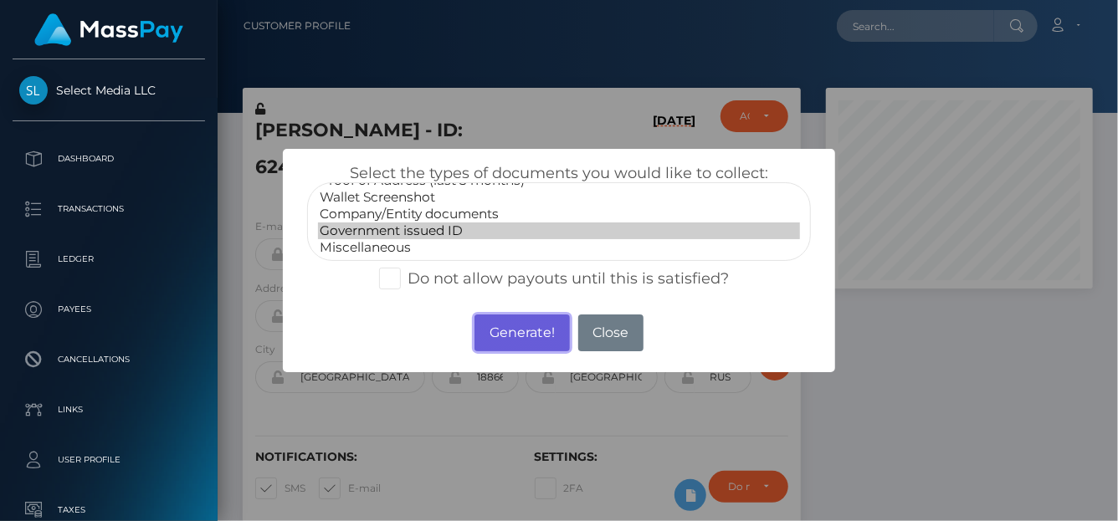
click at [509, 327] on button "Generate!" at bounding box center [521, 333] width 95 height 37
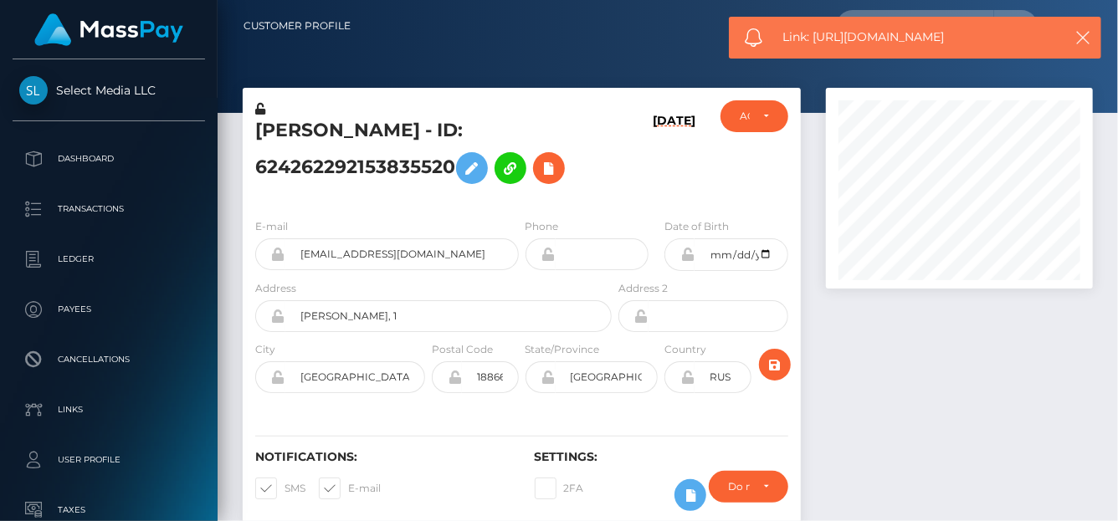
drag, startPoint x: 967, startPoint y: 42, endPoint x: 814, endPoint y: 49, distance: 153.2
click at [814, 49] on div "Link: https://l.maspay.io/0lDBs" at bounding box center [915, 38] width 372 height 42
copy span "https://l.maspay.io/0lDBs"
click at [559, 170] on icon at bounding box center [549, 168] width 20 height 21
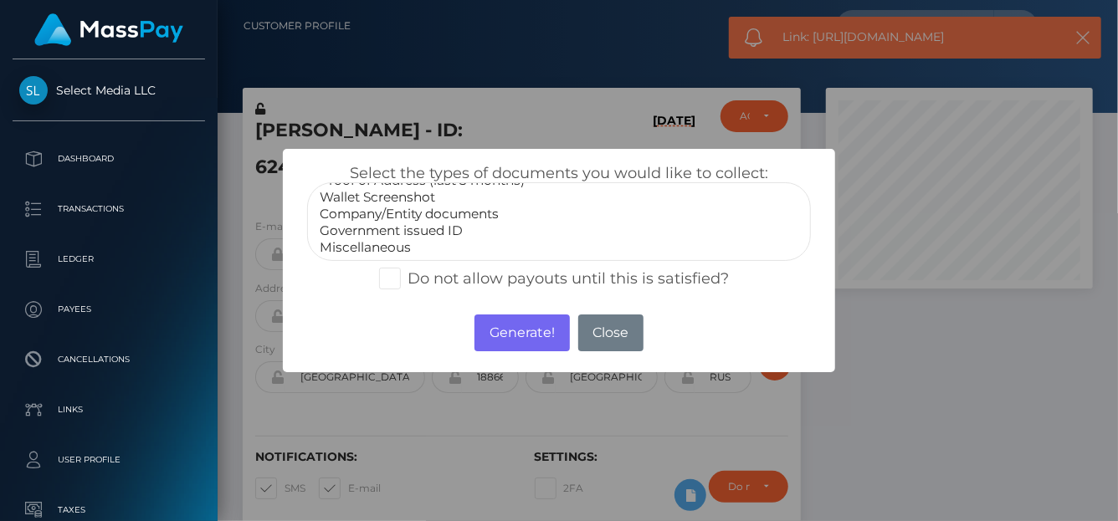
drag, startPoint x: 380, startPoint y: 243, endPoint x: 529, endPoint y: 311, distance: 164.0
select select "Miscellaneous"
click at [380, 241] on option "Miscellaneous" at bounding box center [559, 247] width 482 height 17
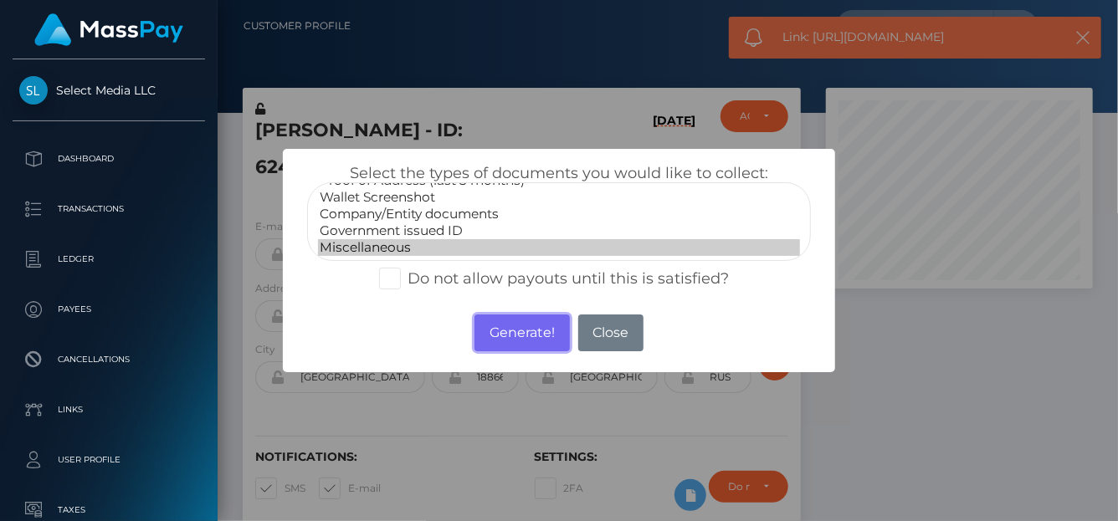
click at [535, 335] on button "Generate!" at bounding box center [521, 333] width 95 height 37
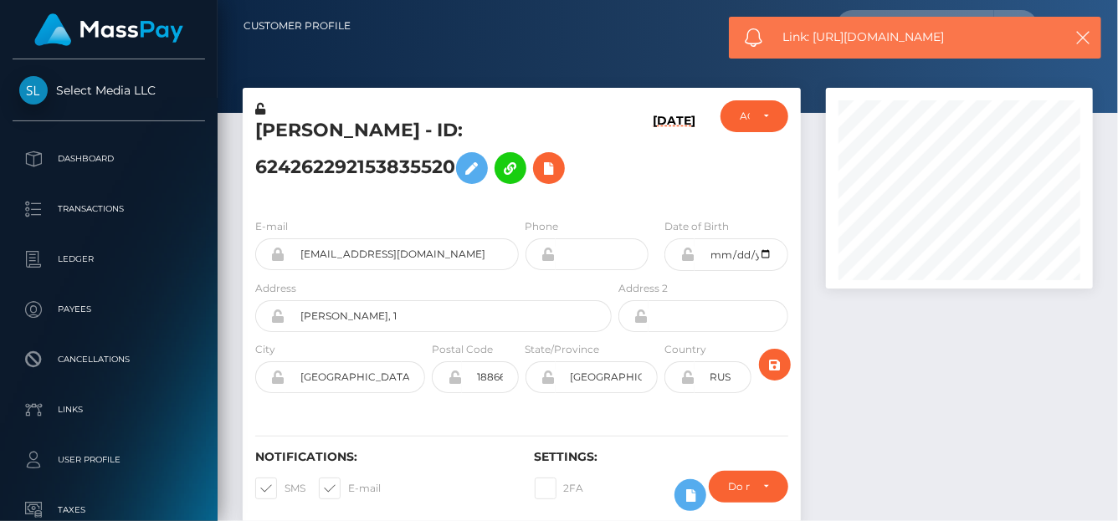
drag, startPoint x: 990, startPoint y: 34, endPoint x: 815, endPoint y: 32, distance: 174.9
click at [815, 32] on span "Link: https://l.maspay.io/MlDN8" at bounding box center [917, 37] width 269 height 18
copy span "https://l.maspay.io/MlDN8"
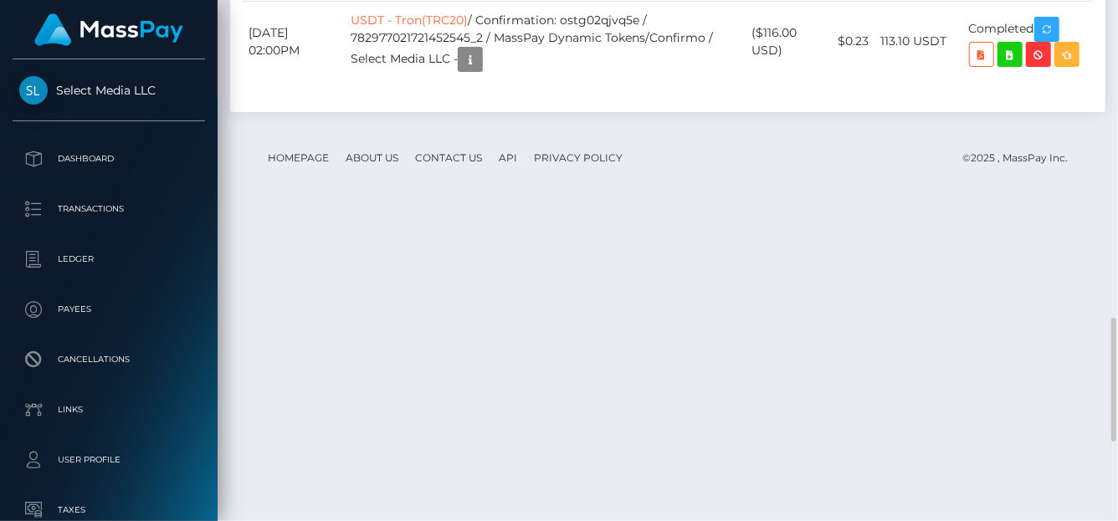
scroll to position [1165, 0]
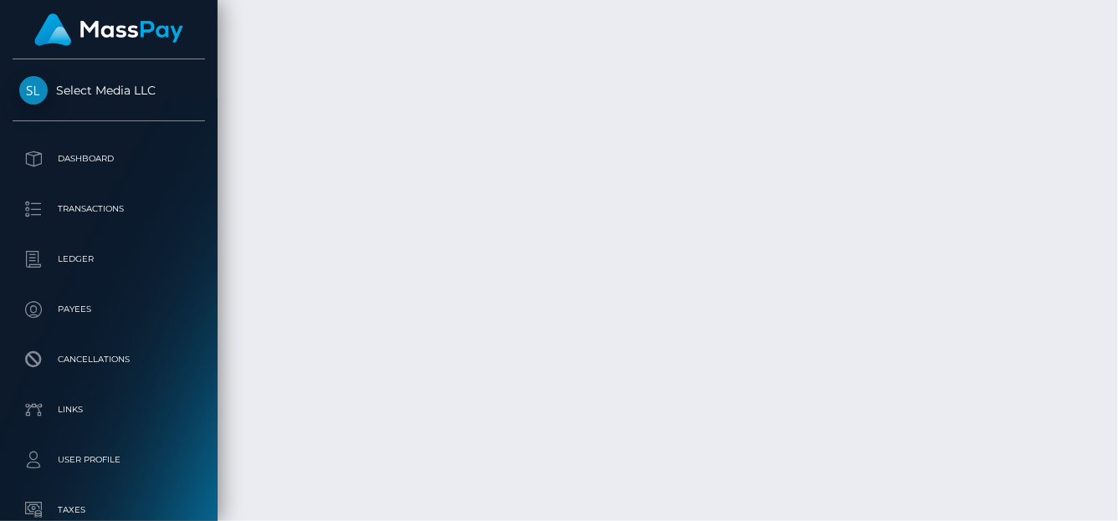
scroll to position [3267, 0]
